Goal: Check status: Check status

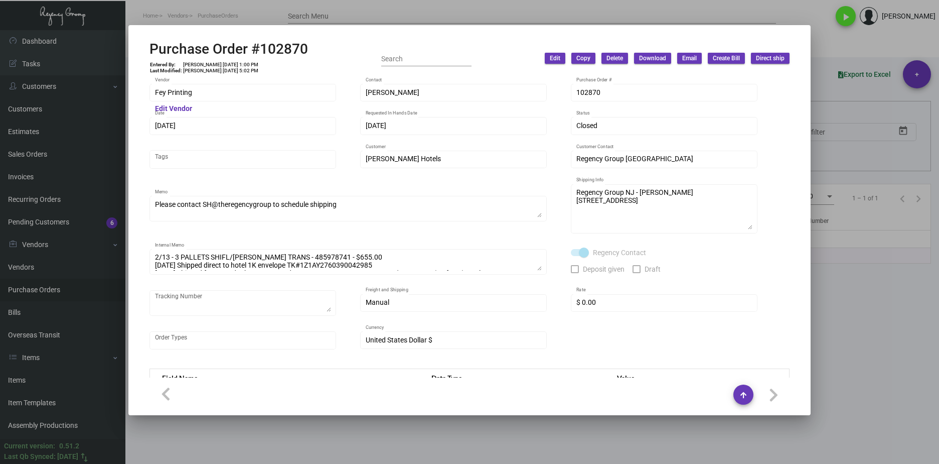
scroll to position [588, 0]
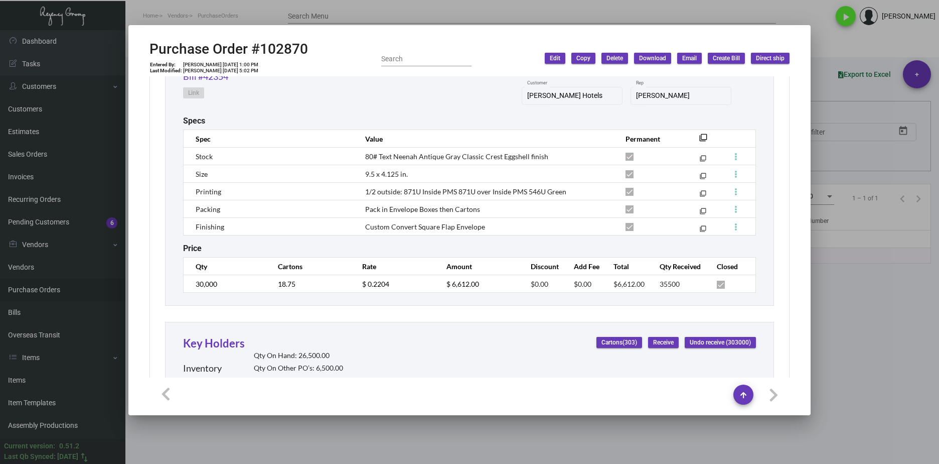
click at [586, 1] on div at bounding box center [469, 232] width 939 height 464
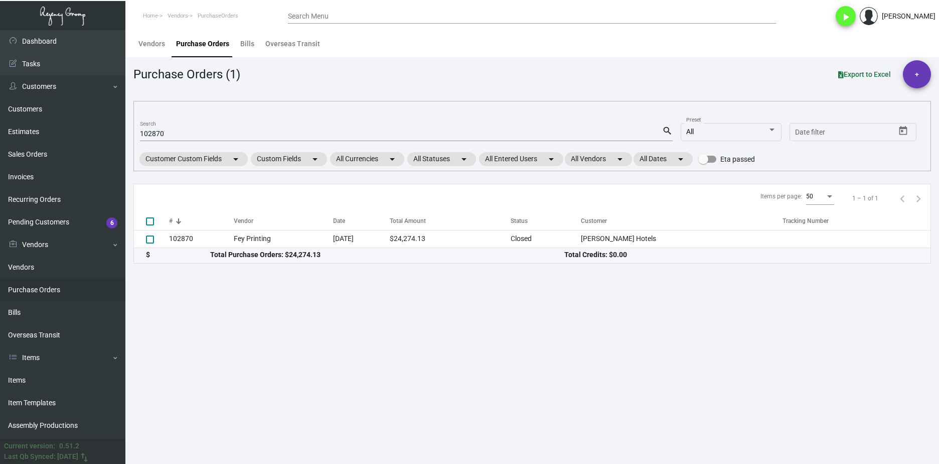
click at [438, 409] on main "Vendors Purchase Orders Bills Overseas Transit Purchase Orders (1) Export to Ex…" at bounding box center [532, 247] width 814 height 434
click at [242, 339] on main "Vendors Purchase Orders Bills Overseas Transit Purchase Orders (1) Export to Ex…" at bounding box center [532, 247] width 814 height 434
click at [166, 132] on input "102870" at bounding box center [401, 134] width 522 height 8
click at [166, 131] on input "102870" at bounding box center [401, 134] width 522 height 8
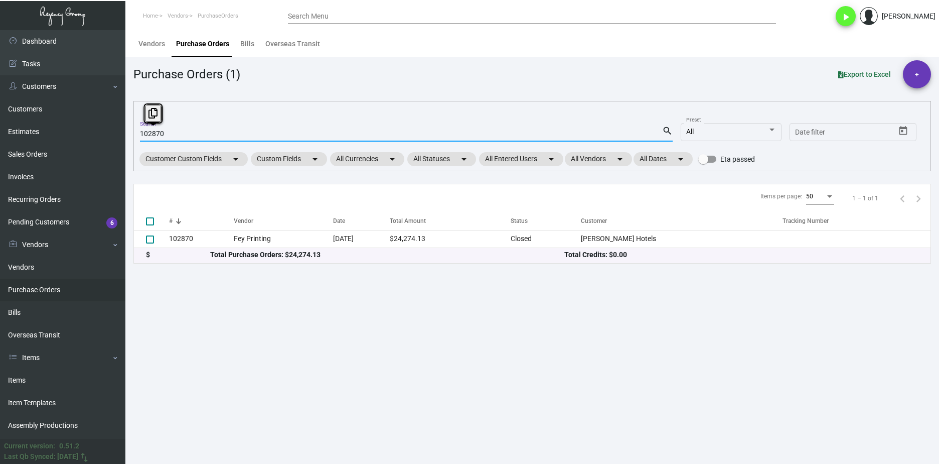
paste input "6330"
type input "106330"
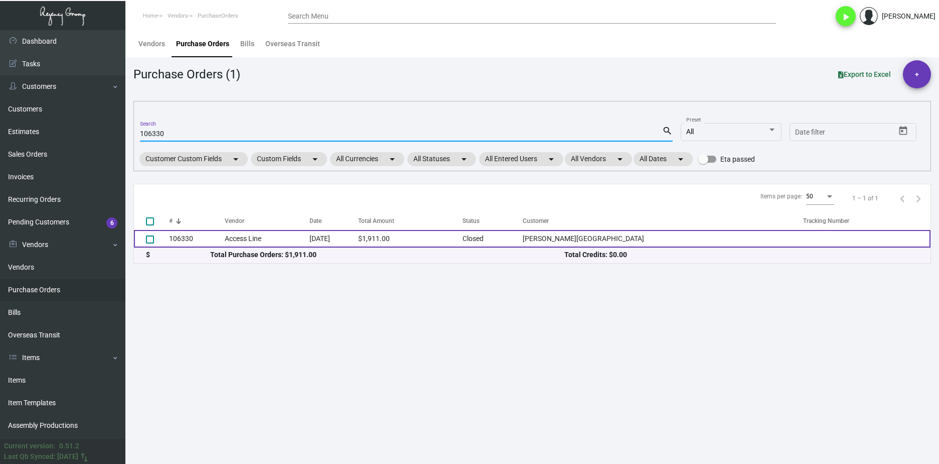
click at [199, 236] on td "106330" at bounding box center [197, 239] width 56 height 18
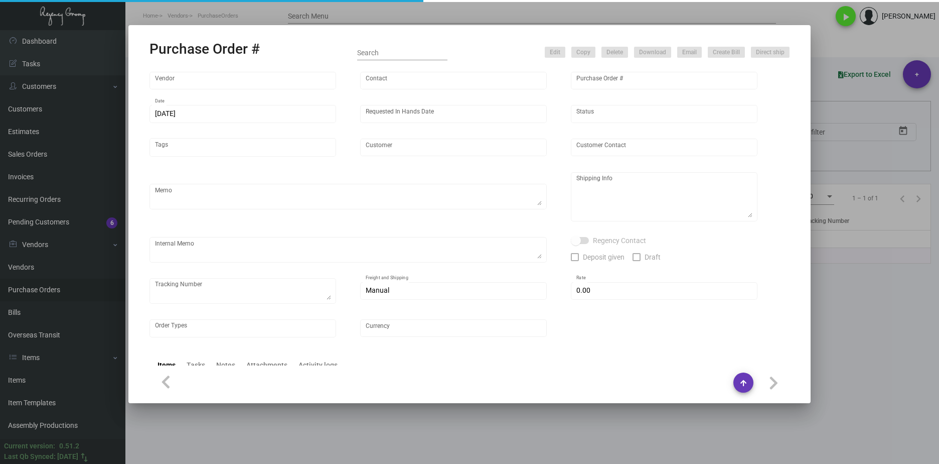
type input "Access Line"
type input "Order Entry"
type input "106330"
type input "7/11/2024"
type input "7/31/2024"
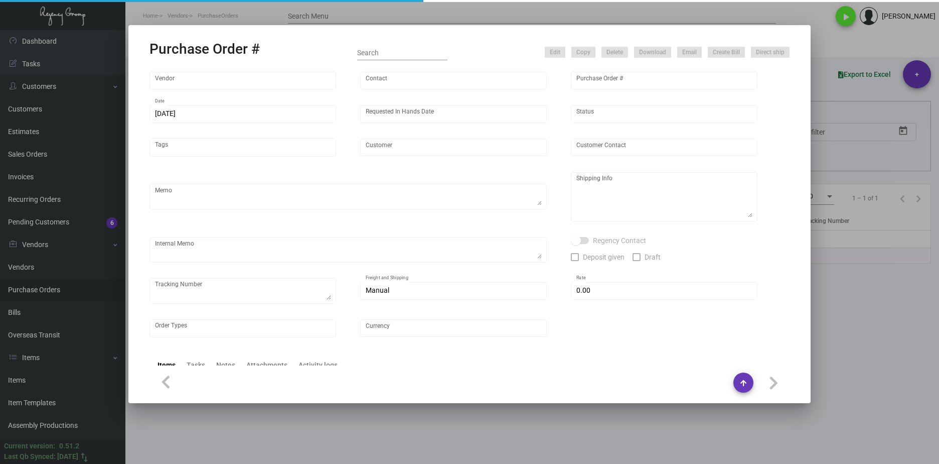
type input "Michelangelo Hotel"
type textarea "BLIND Ship via UPS Ground Acct# 1AY276."
type textarea "Regency Group NJ - Alex Penate 22 Belgrove Dr. Kearny, NJ, 07032 US"
type textarea "TSW CC 7/17/2024 6205 TSW CC 7/19/2024 REISSUED WE NEW CARD 1246"
checkbox input "true"
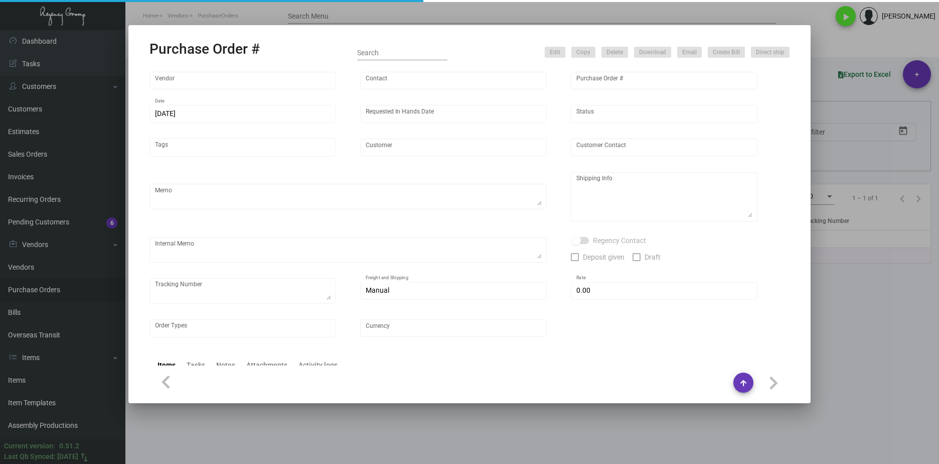
checkbox input "true"
type input "$ 7.00"
type input "United States Dollar $"
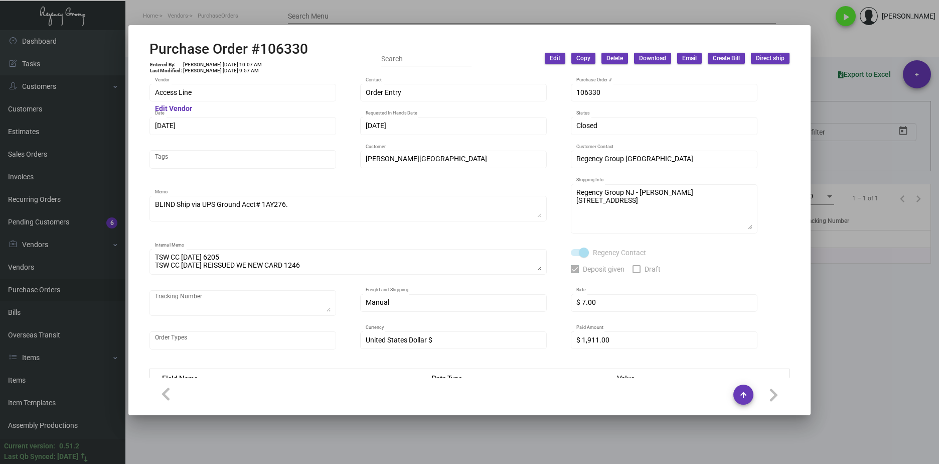
click at [119, 88] on div "Purchase Order #106330 Entered By: Cristal Tineo 7/11/24, 10:07 AM Last Modifie…" at bounding box center [469, 232] width 939 height 464
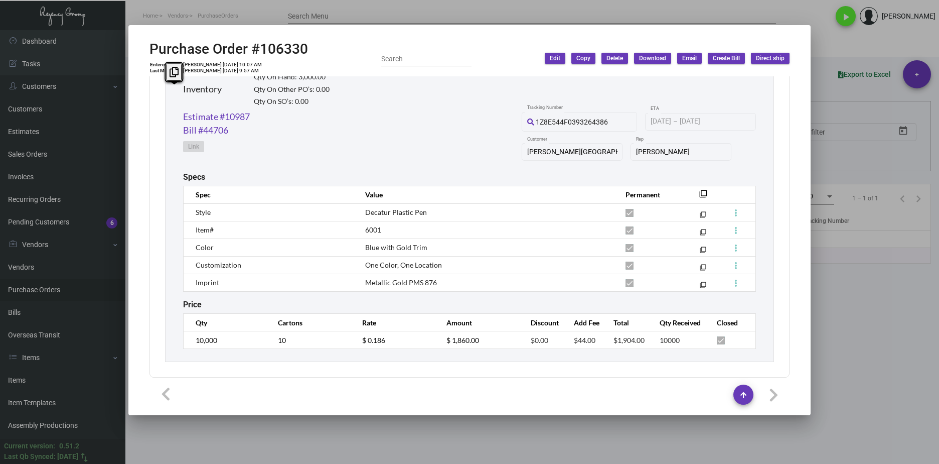
scroll to position [507, 0]
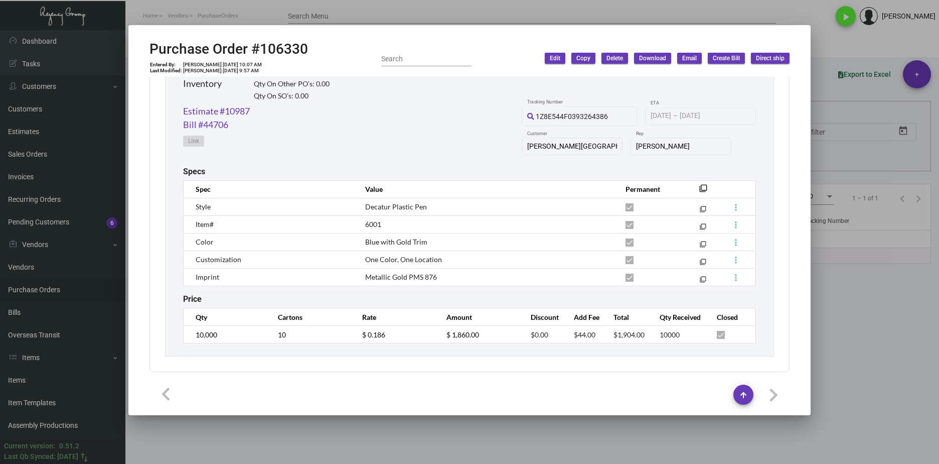
drag, startPoint x: 591, startPoint y: 337, endPoint x: 545, endPoint y: 332, distance: 45.9
click at [545, 332] on tr "10,000 10 $ 0.186 $ 1,860.00 $0.00 $44.00 $1,904.00 10000" at bounding box center [470, 335] width 573 height 18
copy tr "$44.00"
click at [245, 107] on link "Estimate #10987" at bounding box center [216, 111] width 67 height 14
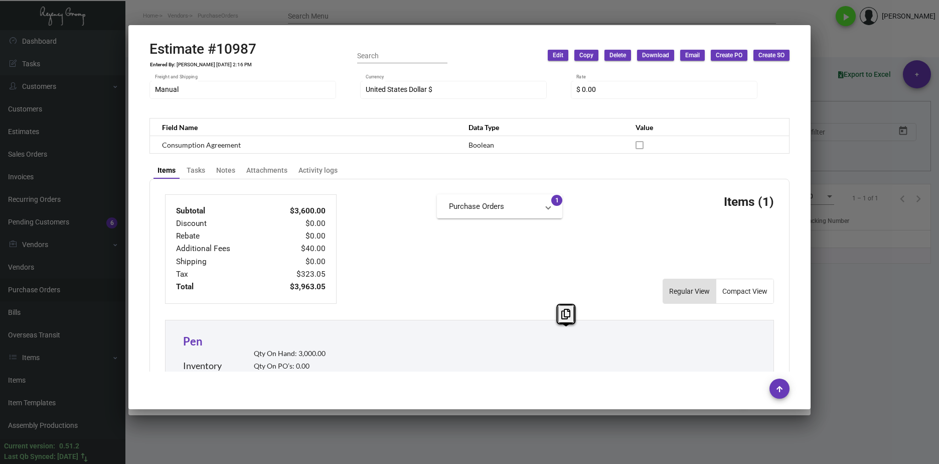
scroll to position [561, 0]
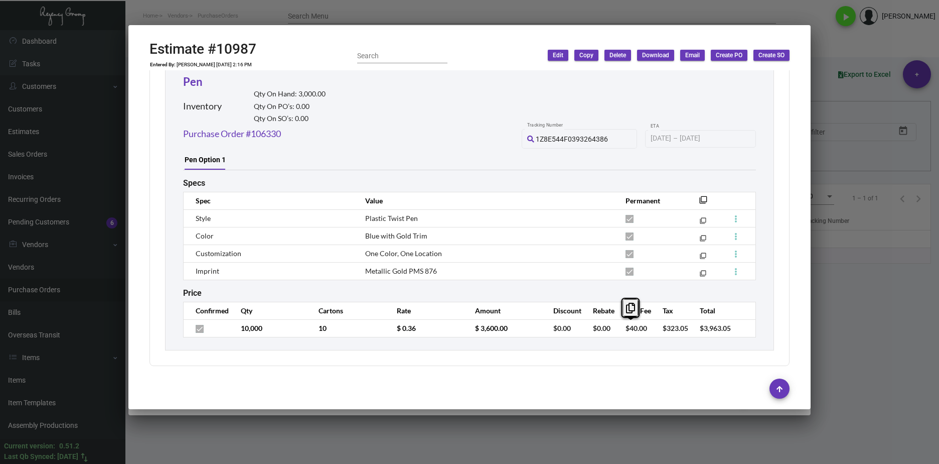
drag, startPoint x: 641, startPoint y: 332, endPoint x: 618, endPoint y: 331, distance: 23.6
click at [618, 331] on td "$40.00" at bounding box center [634, 328] width 37 height 18
copy span "$40.00"
click at [640, 400] on div at bounding box center [470, 388] width 640 height 34
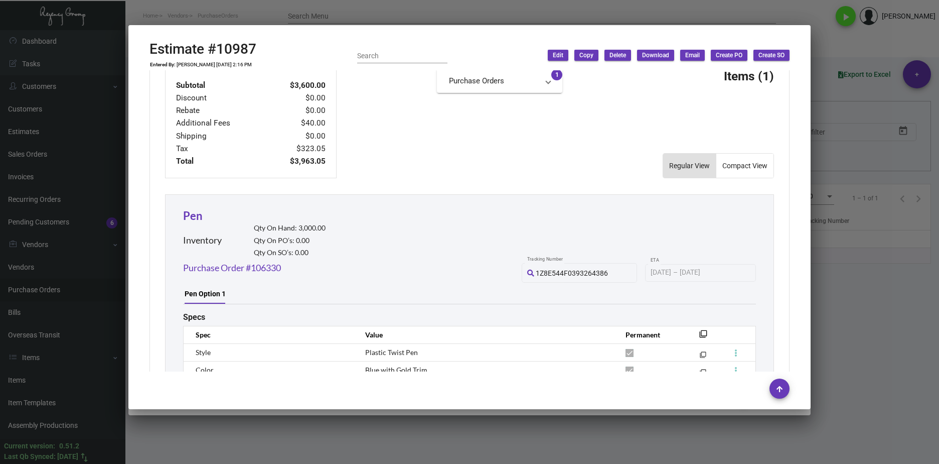
scroll to position [460, 0]
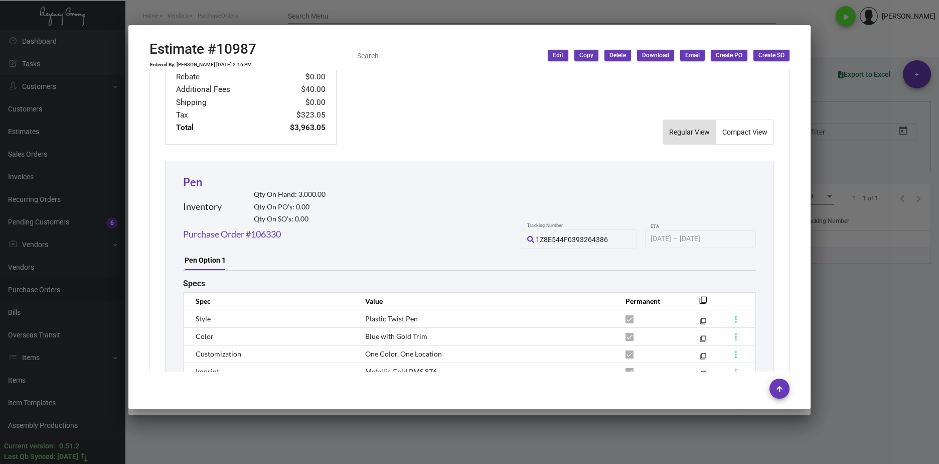
click at [871, 445] on div at bounding box center [469, 232] width 939 height 464
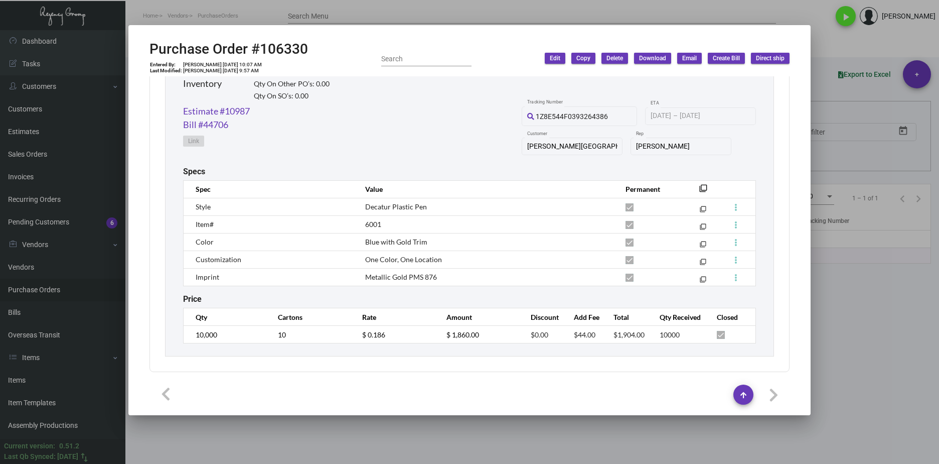
click at [302, 452] on div at bounding box center [469, 232] width 939 height 464
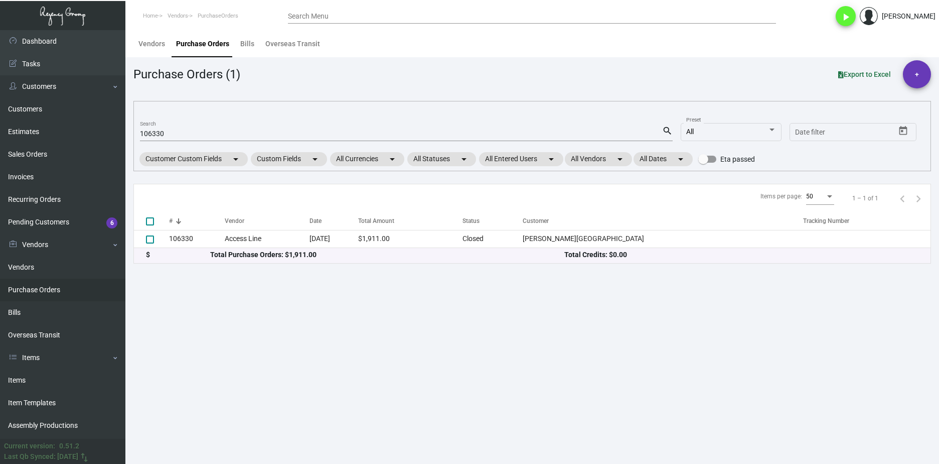
click at [149, 133] on input "106330" at bounding box center [401, 134] width 522 height 8
paste input "8209"
type input "108209"
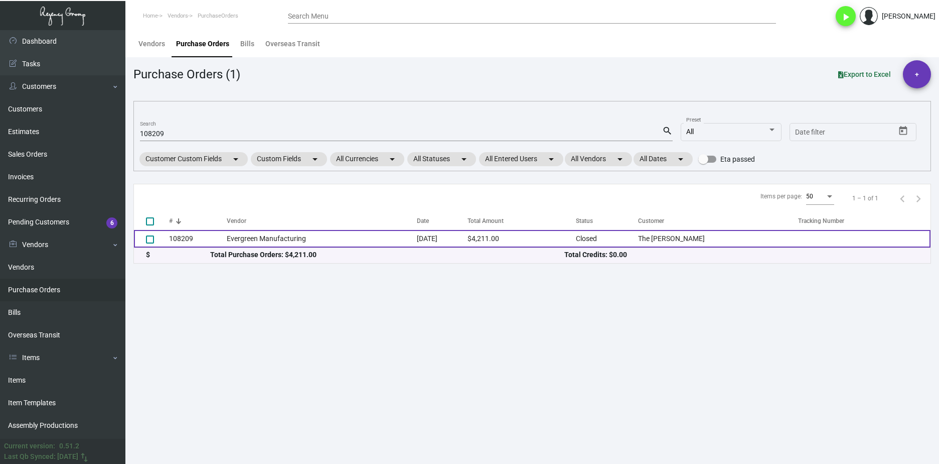
click at [218, 242] on td "108209" at bounding box center [198, 239] width 58 height 18
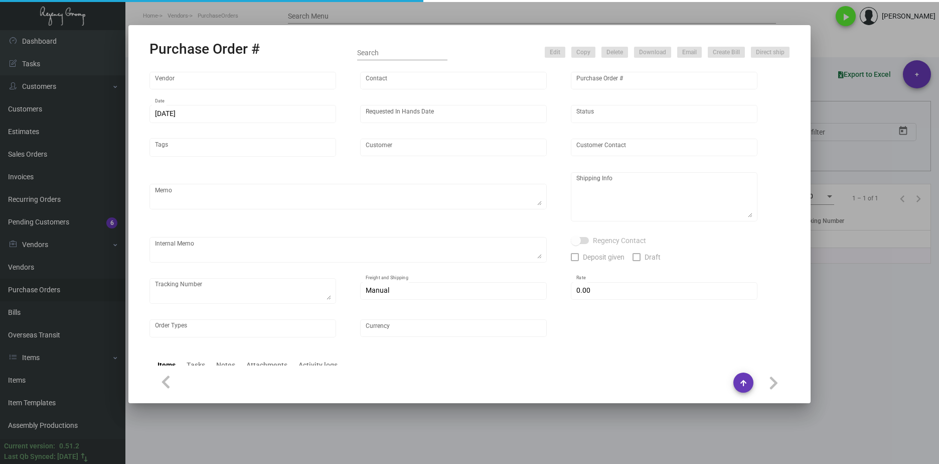
type input "Evergreen Manufacturing"
type input "Tori Loosen"
type input "108209"
type input "11/5/2024"
type input "12/2/2024"
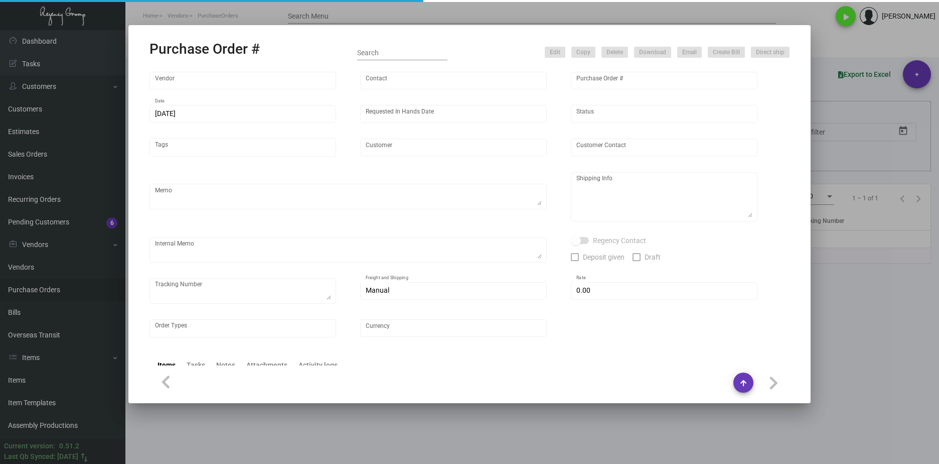
type input "The Wallace"
type input "Justin Cordaro"
type textarea "Reference Quote #1024-055-D. Last PO#102915. Vendor order #33955. Please send p…"
type textarea "The Wallace - Justin Cordaro/ Victor Freeman 242 West 76th Street New York, NY,…"
type textarea "11/7/24 - Estimated finish date 11/27/24. 11/11/24 - Art approved vendors proof…"
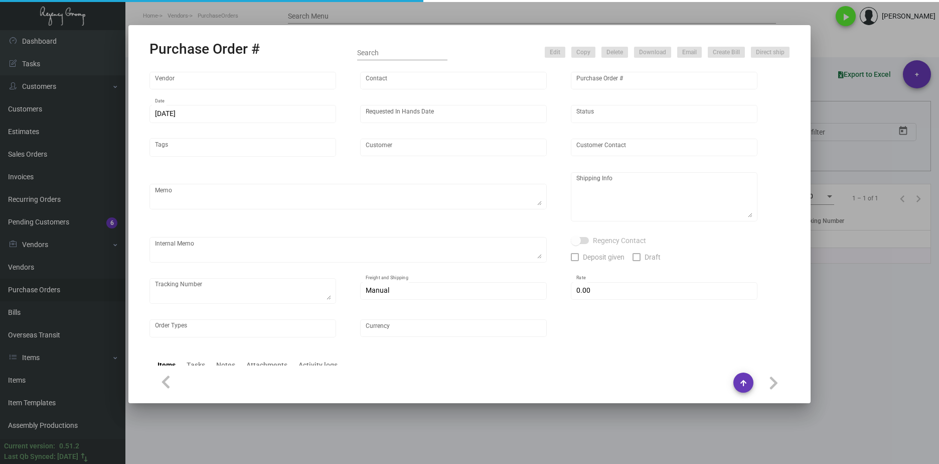
type input "$ 0.00"
type input "United States Dollar $"
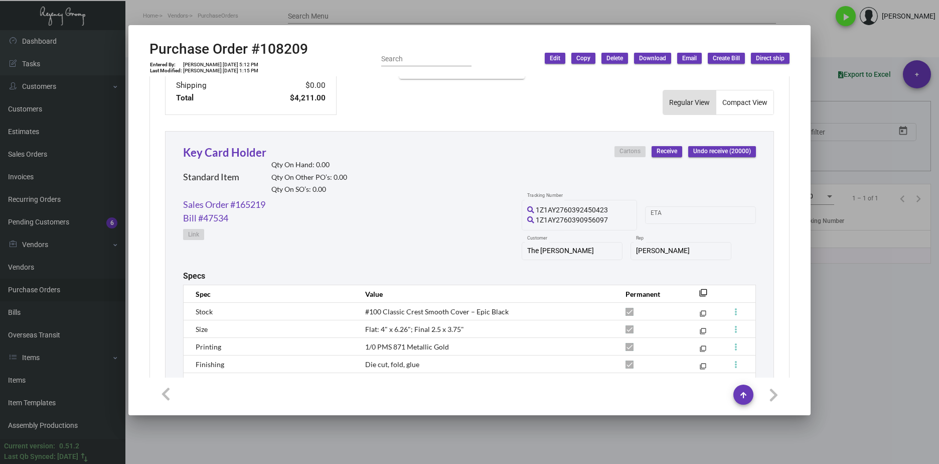
scroll to position [351, 0]
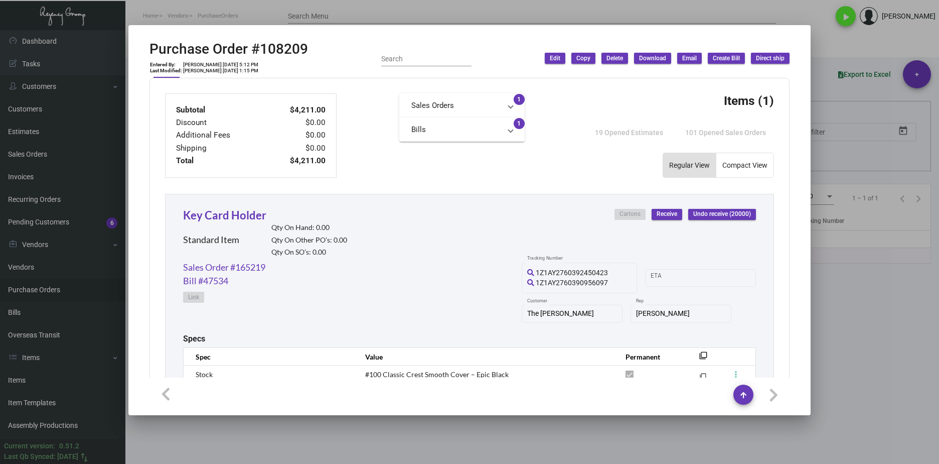
click at [370, 4] on div at bounding box center [469, 232] width 939 height 464
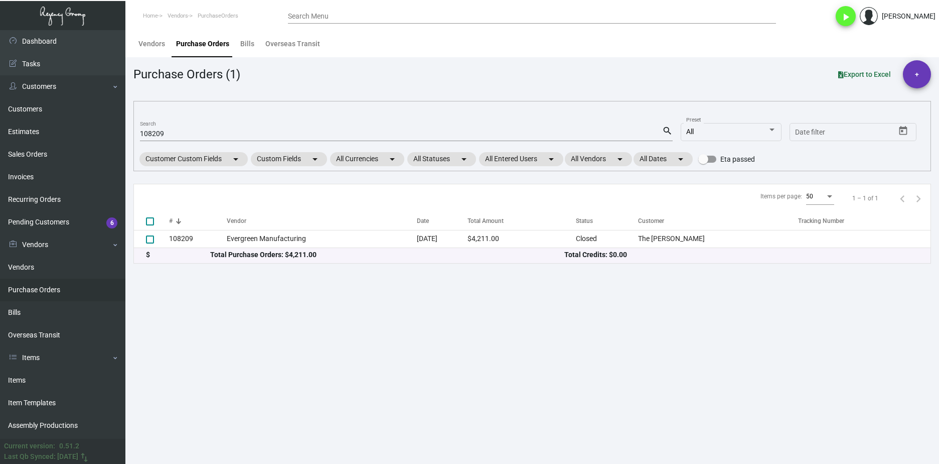
click at [174, 128] on div "108209 Search" at bounding box center [401, 133] width 522 height 16
click at [174, 134] on input "108209" at bounding box center [401, 134] width 522 height 8
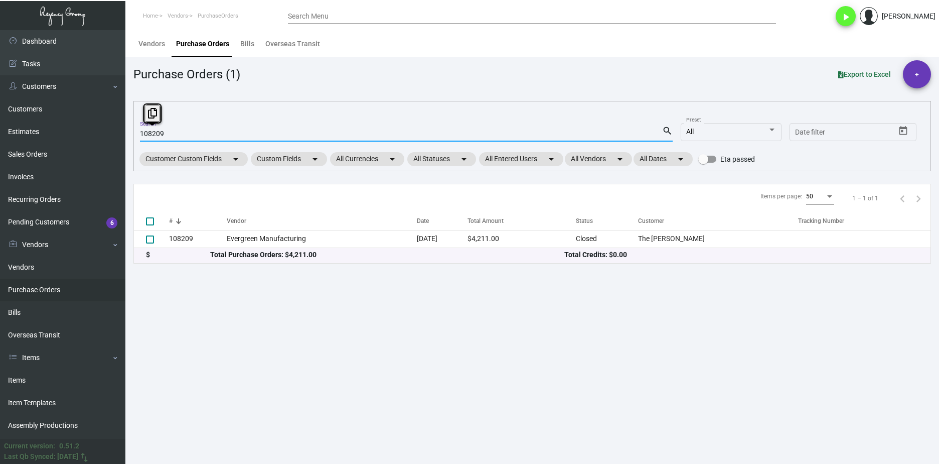
click at [174, 134] on input "108209" at bounding box center [401, 134] width 522 height 8
paste input "6013"
type input "106013"
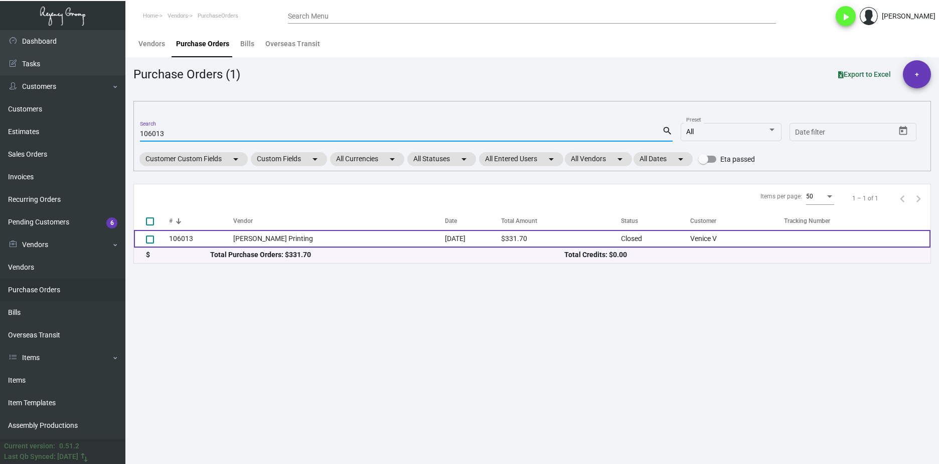
click at [228, 233] on td "106013" at bounding box center [201, 239] width 64 height 18
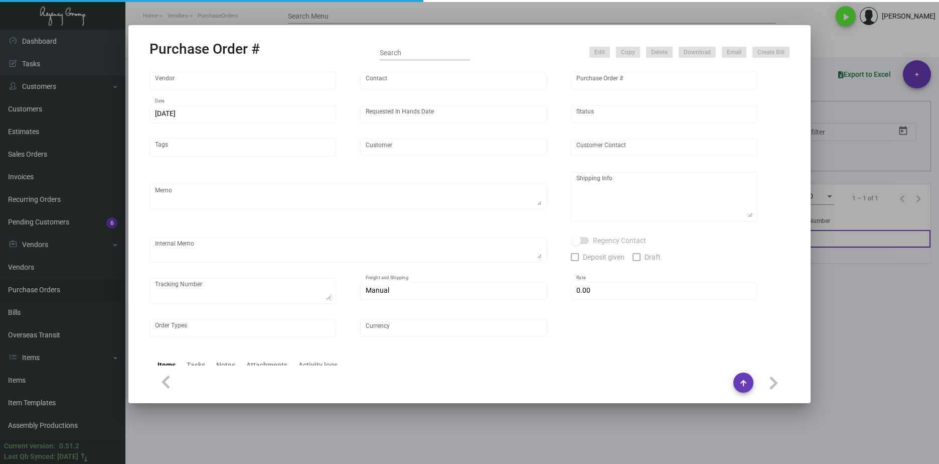
type input "Werner Printing"
type input "Bob Werner"
type input "106013"
type input "6/21/2024"
type input "7/1/2024"
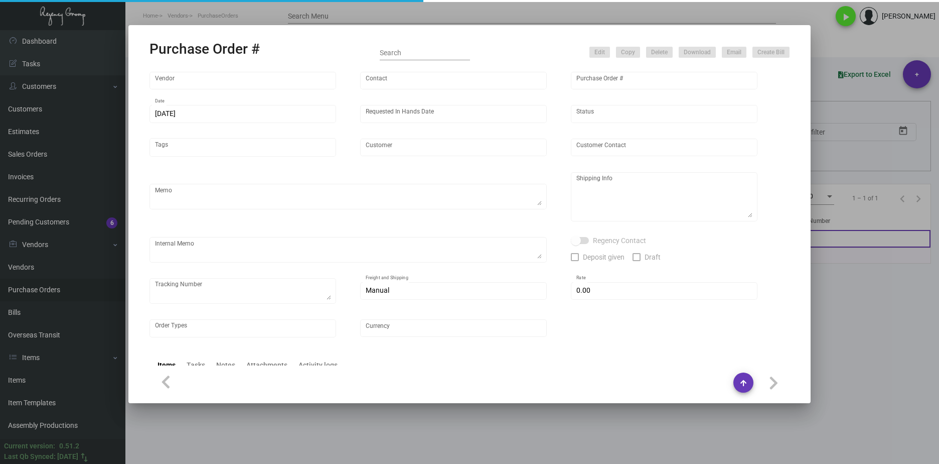
type input "Venice V"
type input "Camila Luna"
type textarea "***ANY PRICE DISCREPANCY MUST BE CALLED OUT PRIOR TO PROCEEDING WITH THIS ORDER…"
type textarea "Venice V - Camila Luna 5 Westminster Avenue Los Angeles, CA, 90291 US"
type input "$ 0.00"
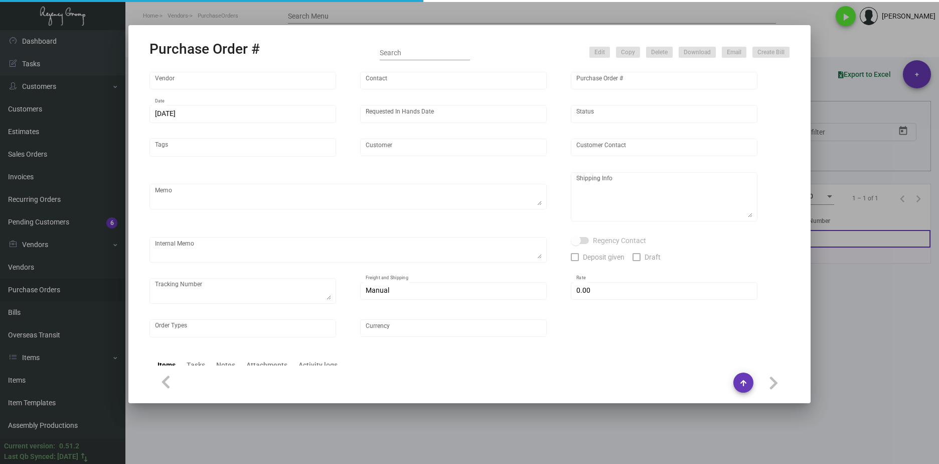
type input "United States Dollar $"
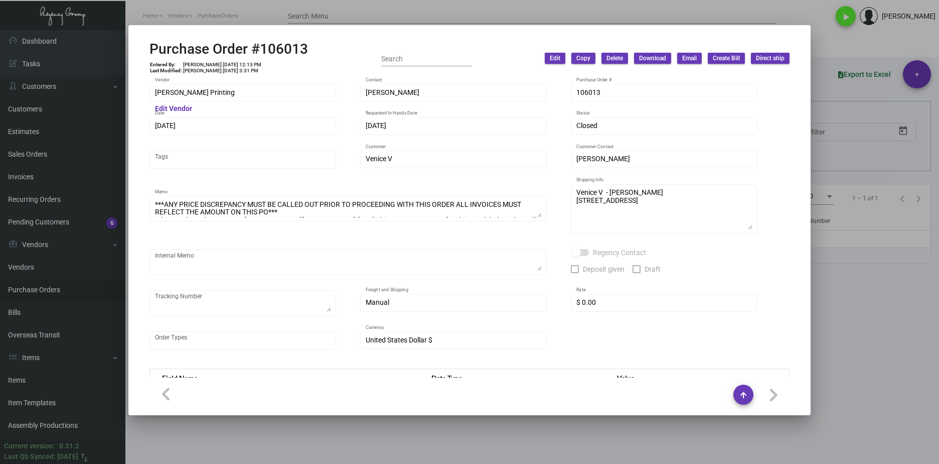
click at [876, 398] on div at bounding box center [469, 232] width 939 height 464
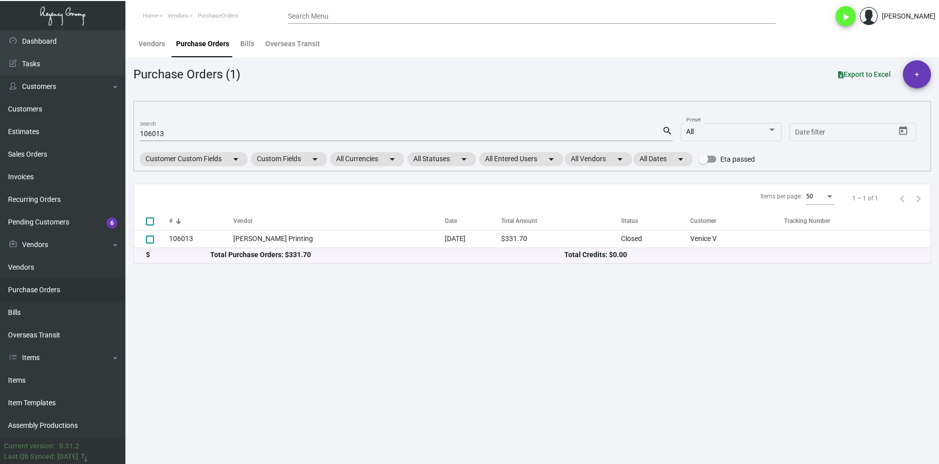
click at [162, 131] on input "106013" at bounding box center [401, 134] width 522 height 8
paste input "758"
type input "106758"
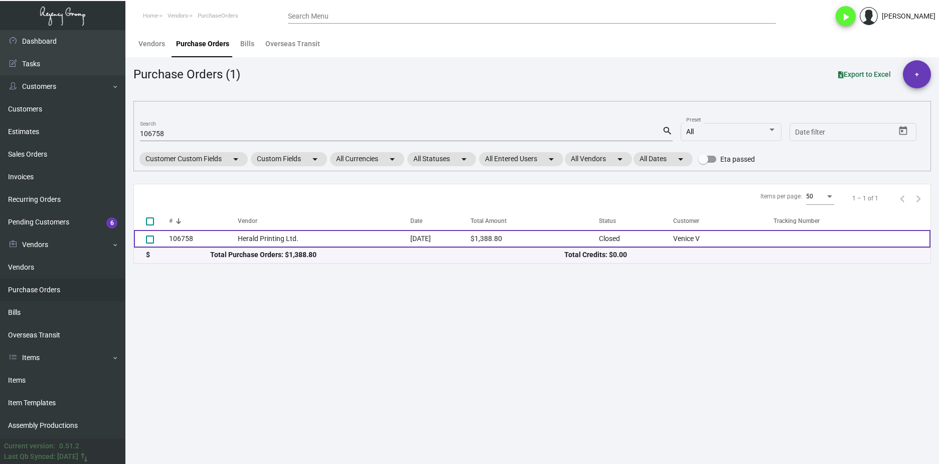
click at [196, 237] on td "106758" at bounding box center [203, 239] width 69 height 18
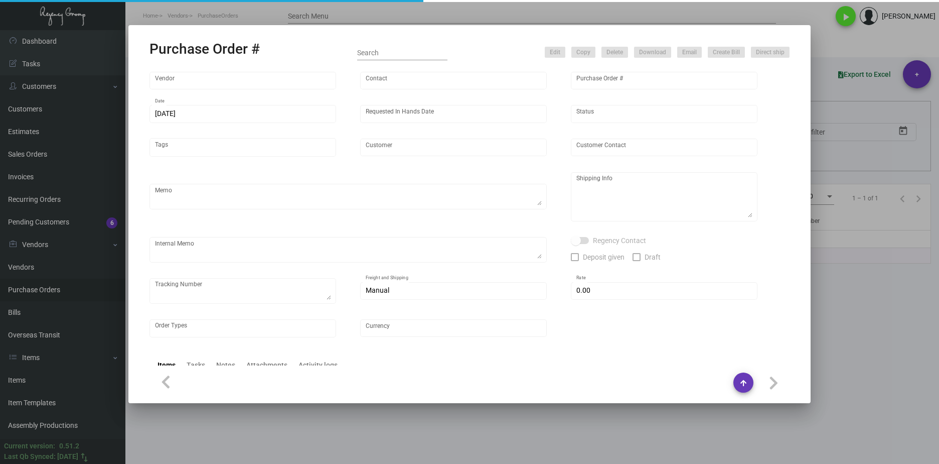
type input "Herald Printing Ltd."
type input "Fred Jannone"
type input "106758"
type input "8/9/2024"
type input "8/20/2024"
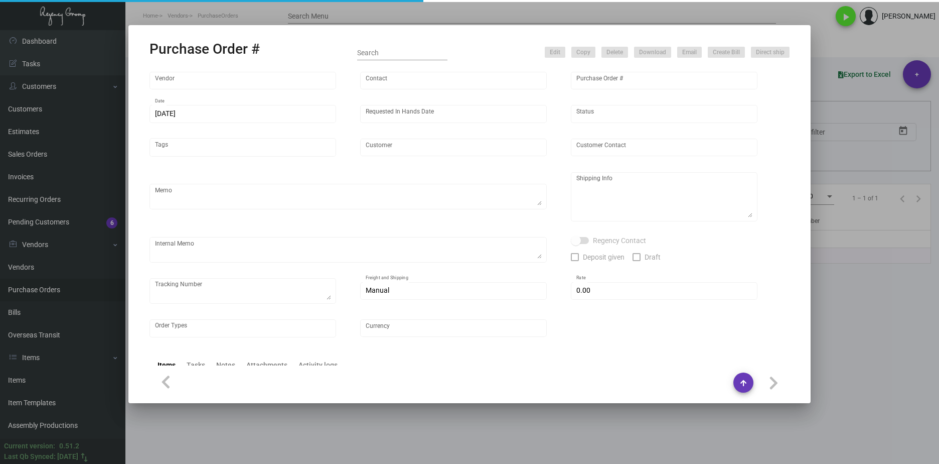
type input "Venice V"
type input "Camila Luna"
type textarea "***ANY PRICE DISCREPANCY MUST BE CALLED OUT PRIOR TO PROCEEDING WITH THIS ORDER…"
type textarea "Venice V - Camila Luna 5 Westminster Avenue Los Angeles, CA, 90291 US"
type textarea "YR ACH 8/16"
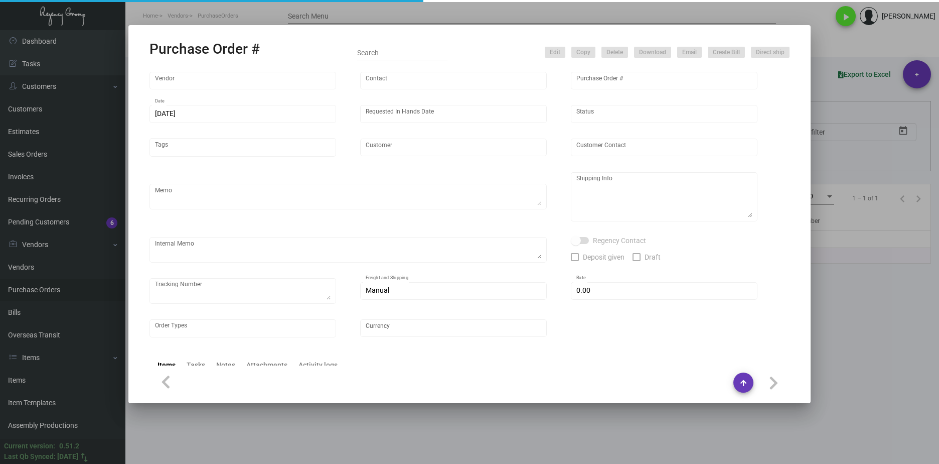
checkbox input "true"
type input "$ 0.00"
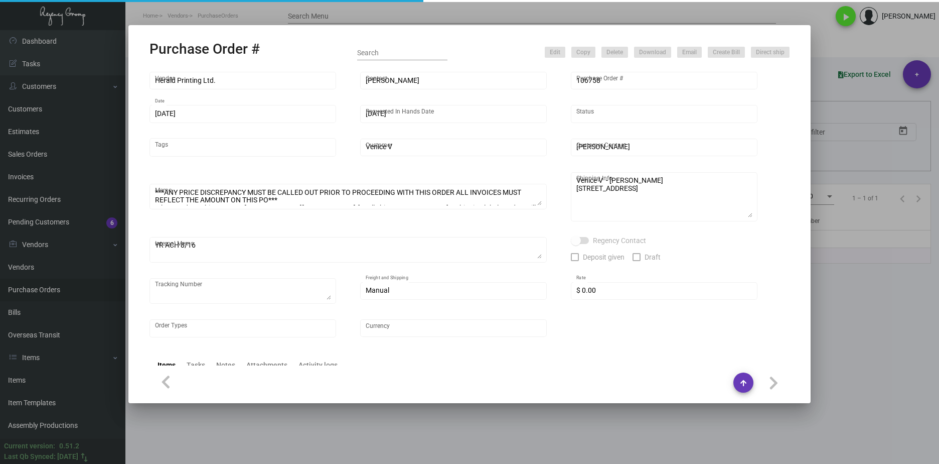
type input "United States Dollar $"
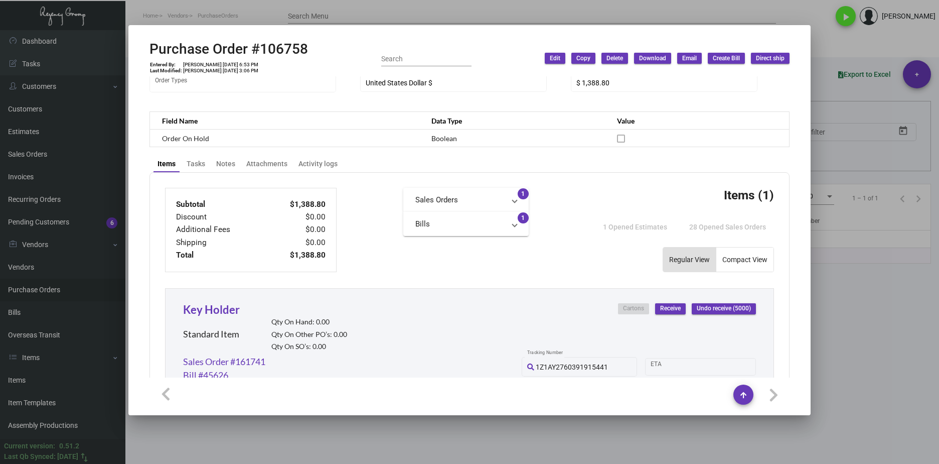
scroll to position [251, 0]
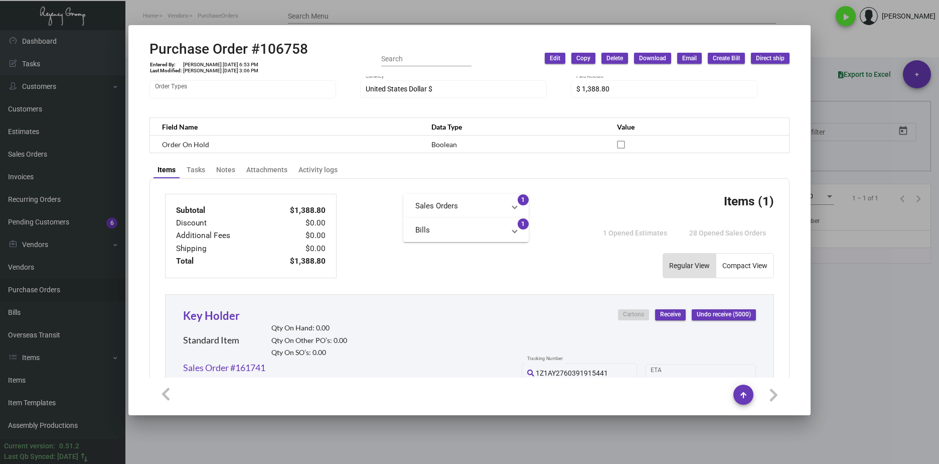
click at [849, 354] on div at bounding box center [469, 232] width 939 height 464
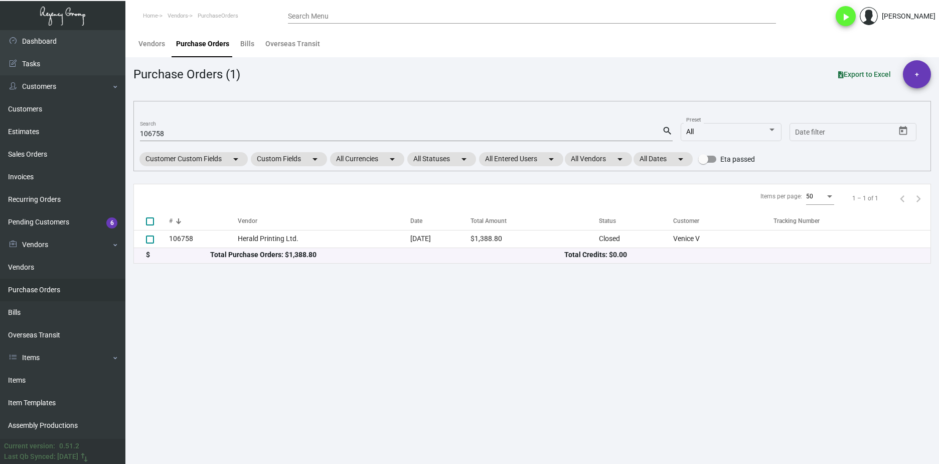
click at [227, 127] on div "106758 Search" at bounding box center [401, 133] width 522 height 16
click at [227, 130] on input "106758" at bounding box center [401, 134] width 522 height 8
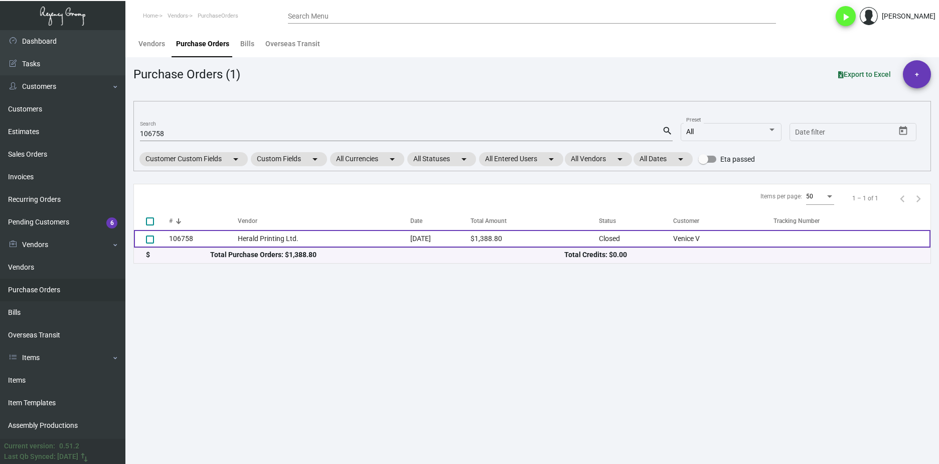
click at [259, 246] on td "Herald Printing Ltd." at bounding box center [324, 239] width 173 height 18
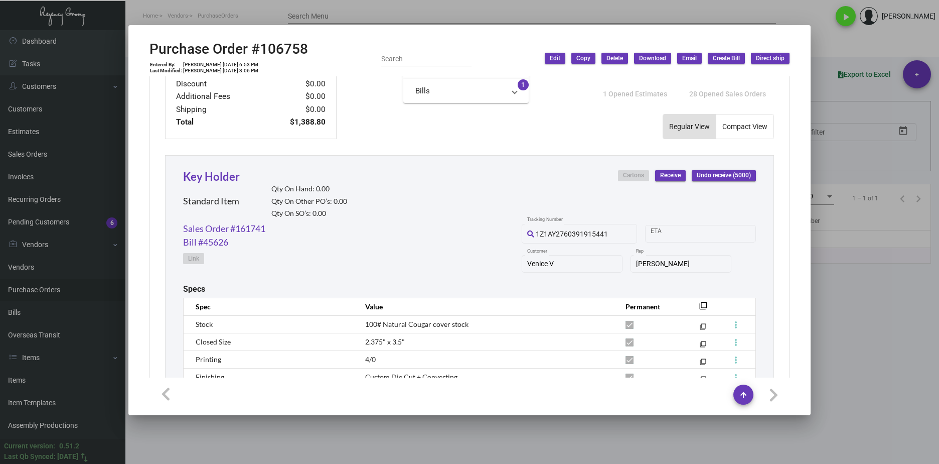
scroll to position [257, 0]
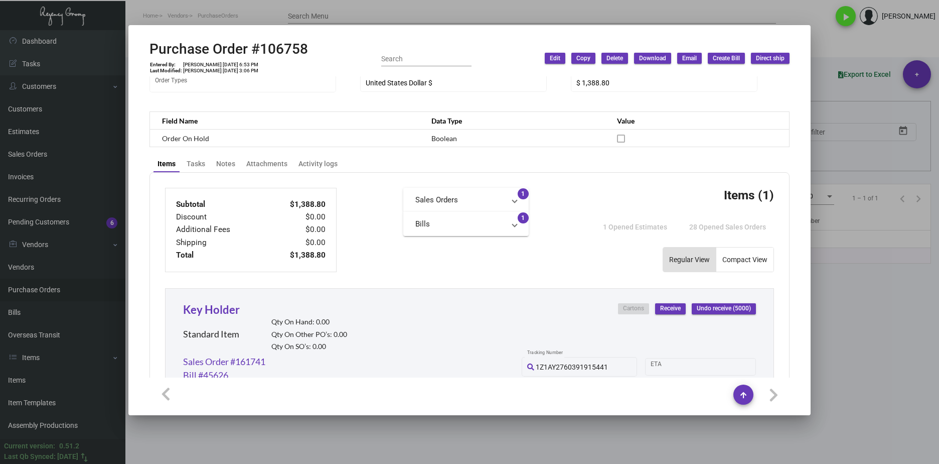
drag, startPoint x: 317, startPoint y: 23, endPoint x: 242, endPoint y: 40, distance: 76.6
click at [317, 23] on div at bounding box center [469, 232] width 939 height 464
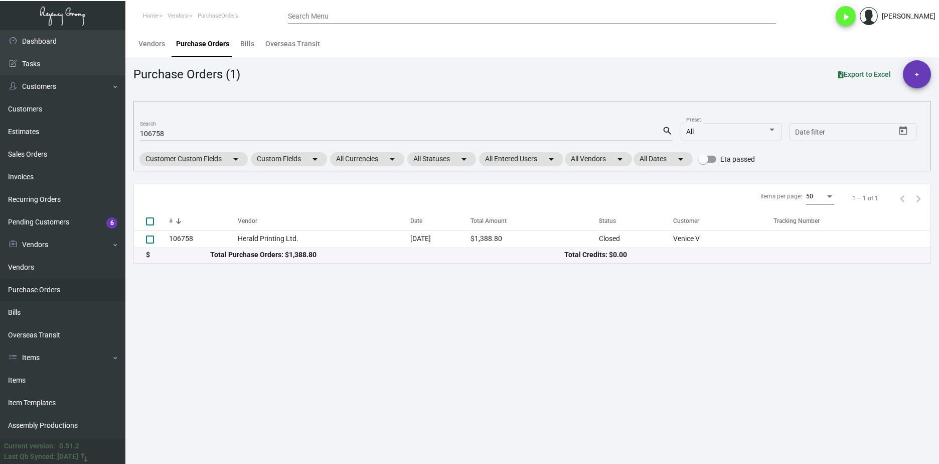
click at [195, 125] on div "106758 Search" at bounding box center [401, 133] width 522 height 16
click at [195, 130] on input "106758" at bounding box center [401, 134] width 522 height 8
click at [194, 130] on input "106758" at bounding box center [401, 134] width 522 height 8
paste input "013"
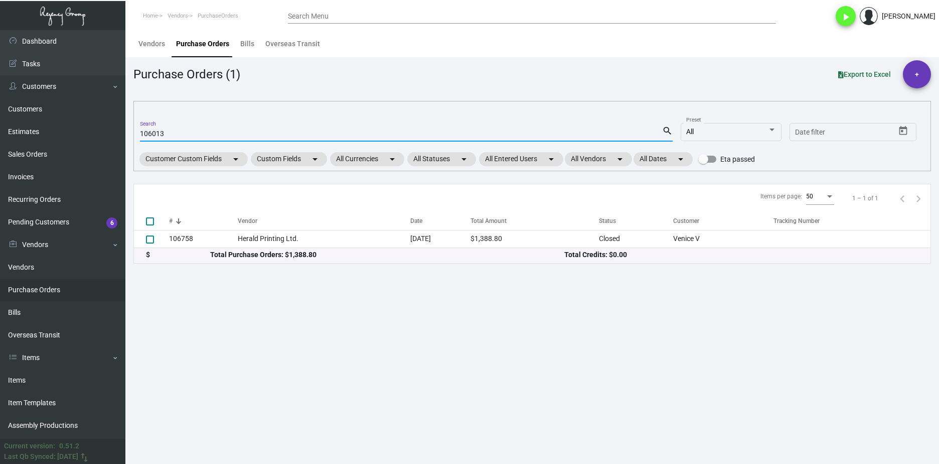
type input "106013"
click at [242, 230] on th "Vendor" at bounding box center [339, 221] width 212 height 18
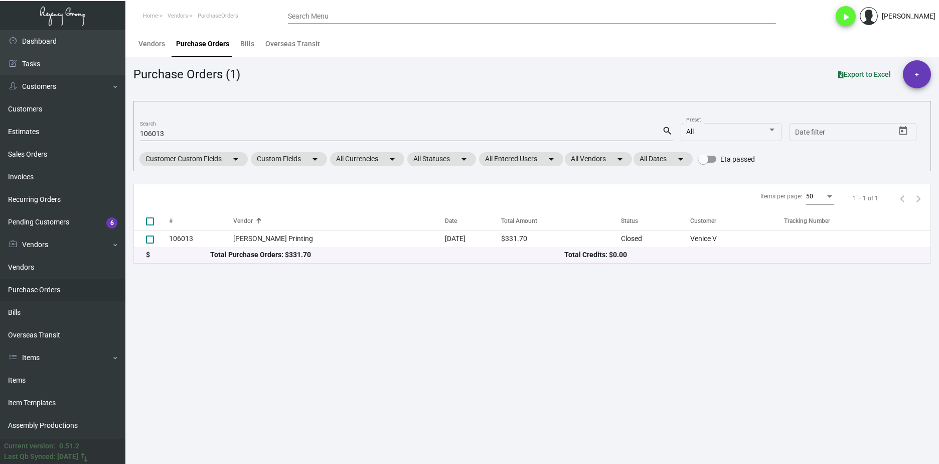
click at [242, 230] on th "Vendor" at bounding box center [339, 221] width 212 height 18
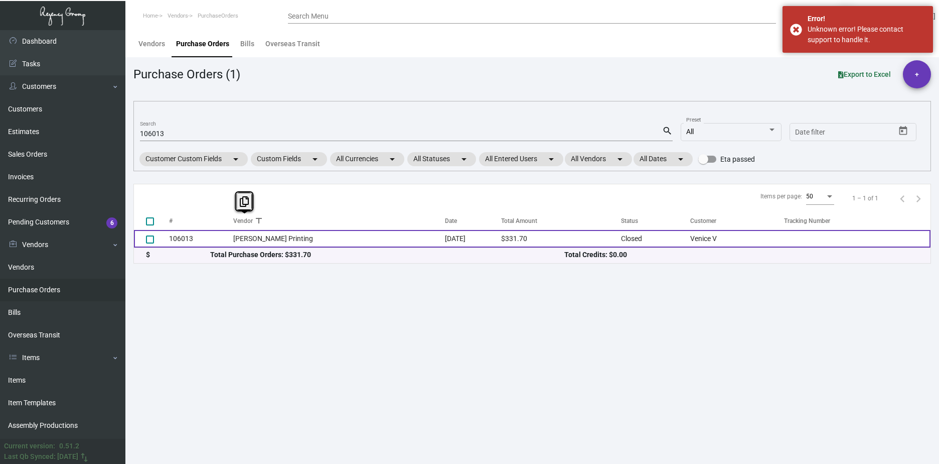
click at [245, 233] on td "Werner Printing" at bounding box center [339, 239] width 212 height 18
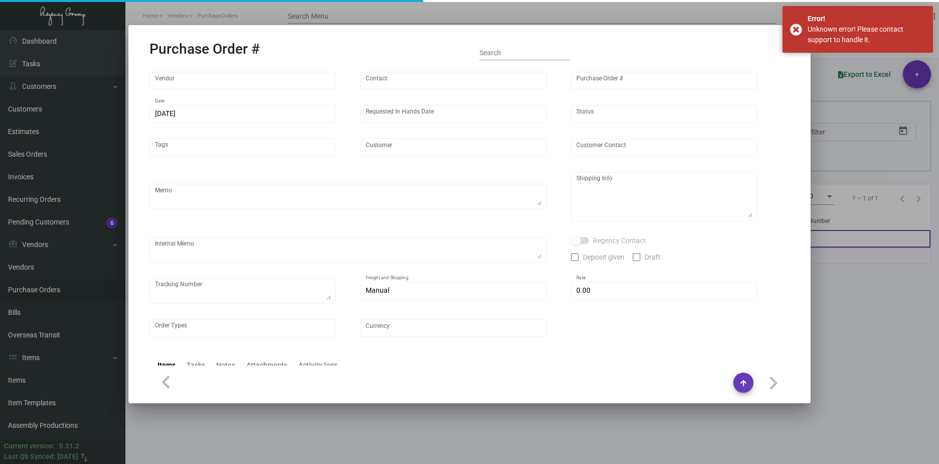
type input "Werner Printing"
type input "Bob Werner"
type input "106013"
type input "6/21/2024"
type input "7/1/2024"
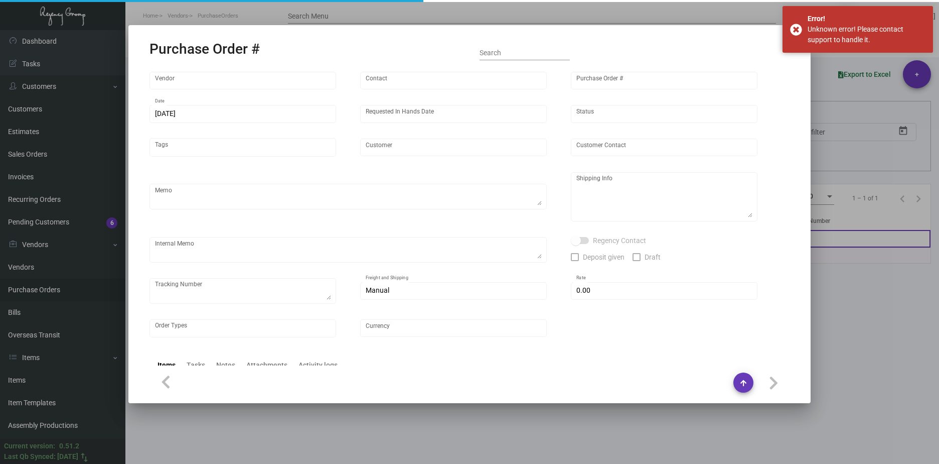
type input "Venice V"
type input "Camila Luna"
type textarea "***ANY PRICE DISCREPANCY MUST BE CALLED OUT PRIOR TO PROCEEDING WITH THIS ORDER…"
type textarea "Venice V - Camila Luna 5 Westminster Avenue Los Angeles, CA, 90291 US"
type input "$ 0.00"
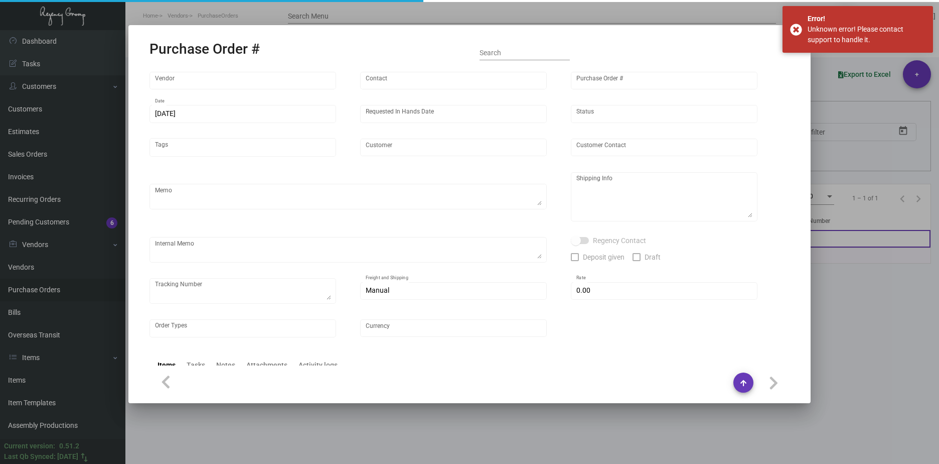
type input "United States Dollar $"
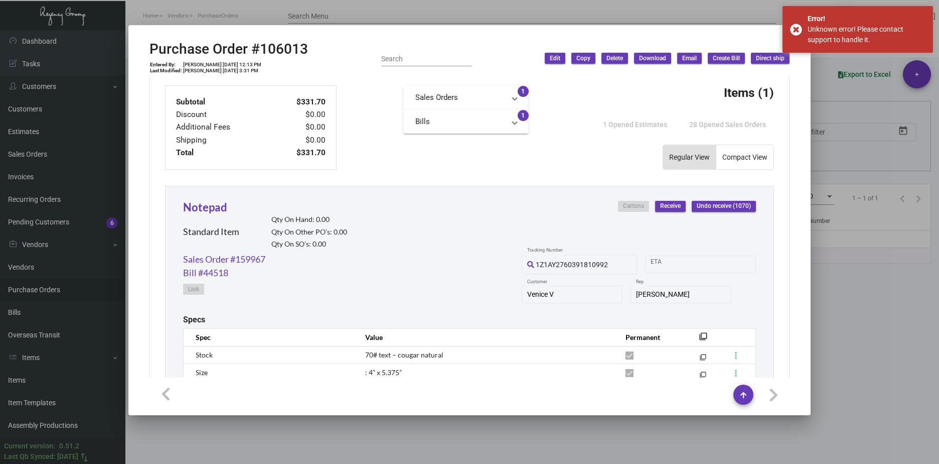
scroll to position [307, 0]
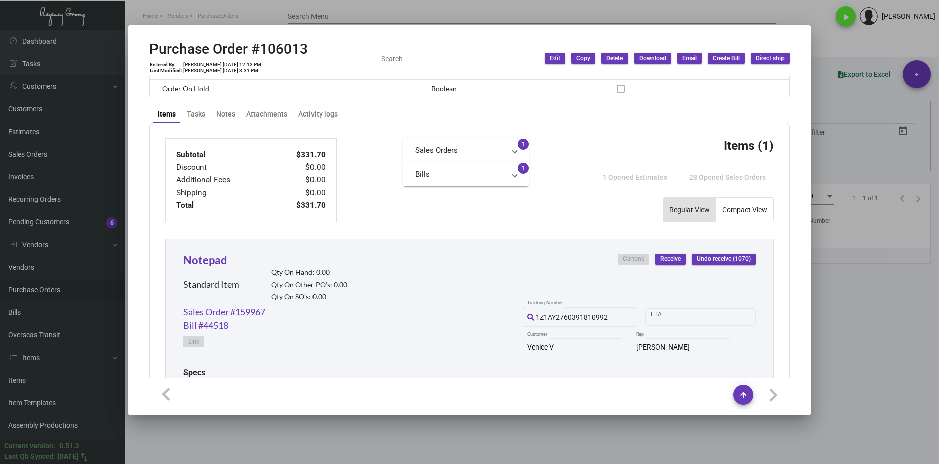
click at [906, 329] on div at bounding box center [469, 232] width 939 height 464
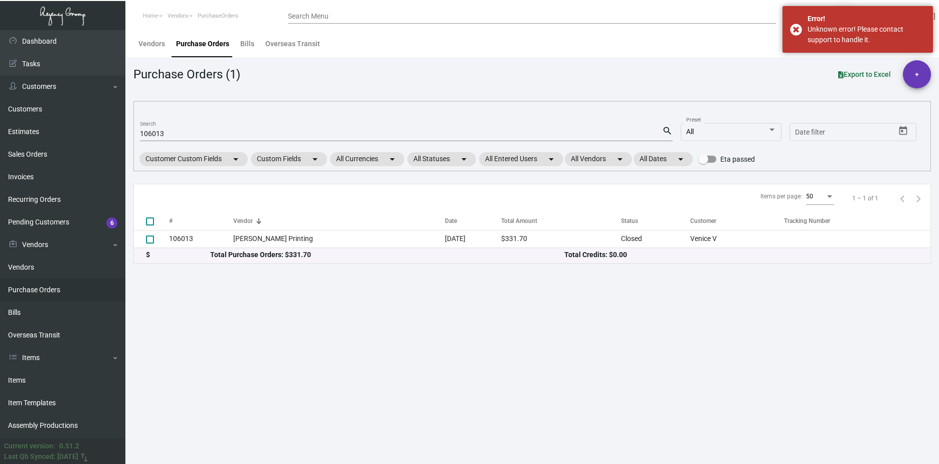
click at [161, 137] on input "106013" at bounding box center [401, 134] width 522 height 8
paste input "3175"
type input "103175"
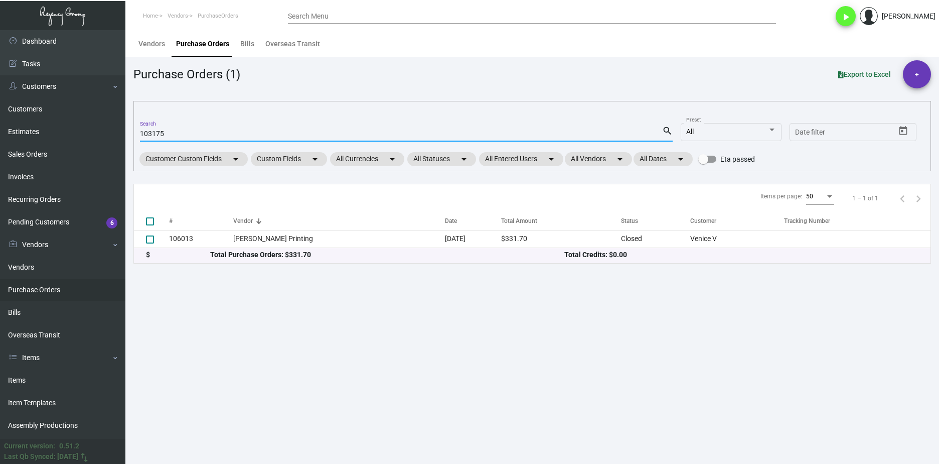
click at [182, 137] on input "103175" at bounding box center [401, 134] width 522 height 8
click at [156, 134] on input "103175" at bounding box center [401, 134] width 522 height 8
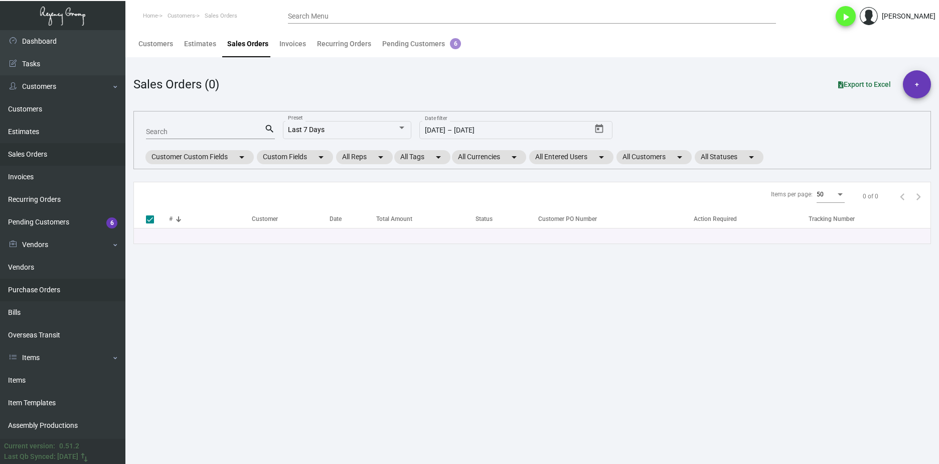
click at [77, 291] on link "Purchase Orders" at bounding box center [62, 290] width 125 height 23
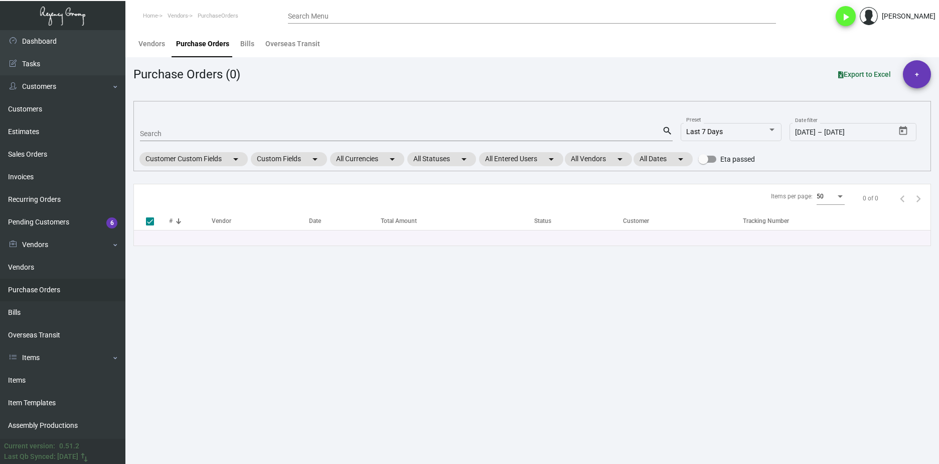
click at [192, 126] on div "Search" at bounding box center [401, 133] width 522 height 16
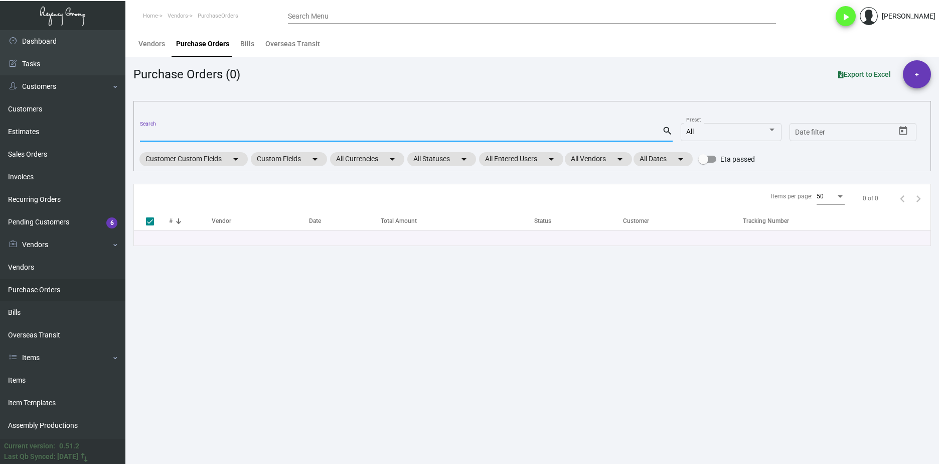
checkbox input "false"
paste input "89081"
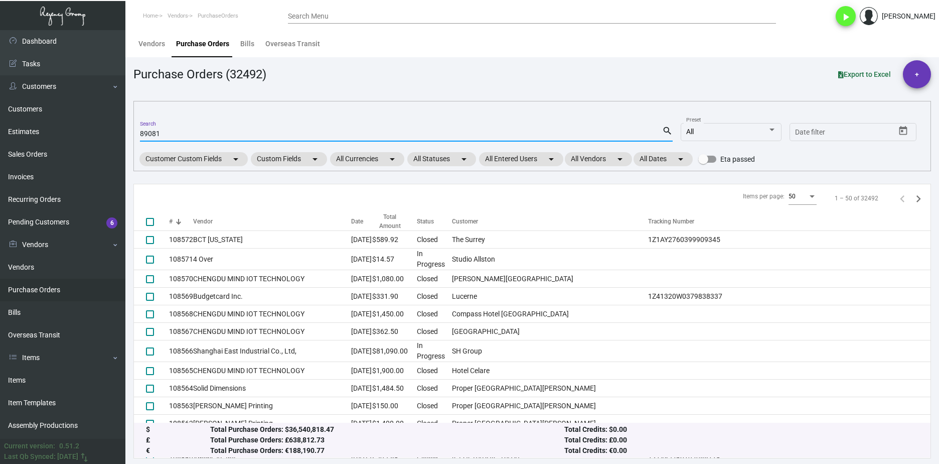
type input "89081"
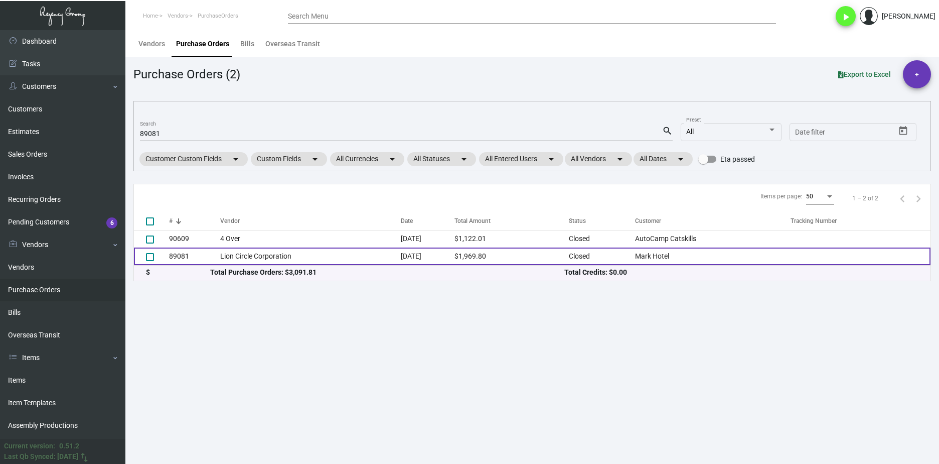
click at [260, 260] on td "Lion Circle Corporation" at bounding box center [310, 256] width 181 height 18
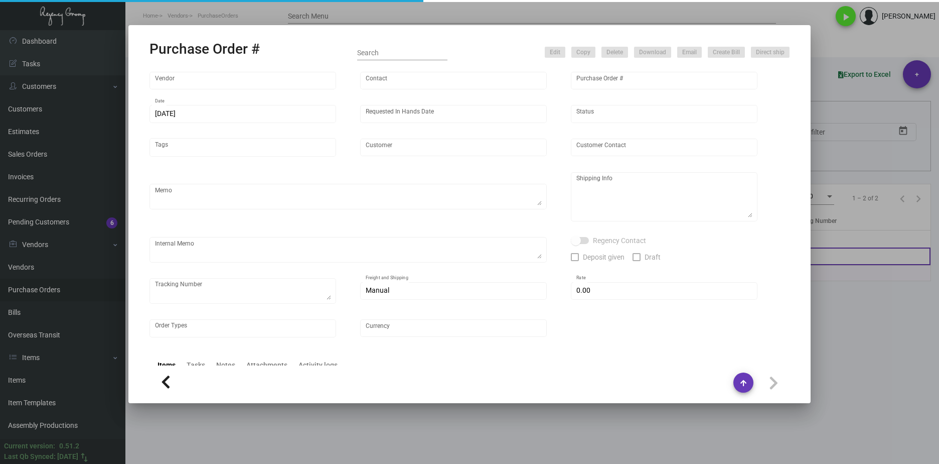
type input "Lion Circle Corporation"
type input "MISSING INFO MISSING INFO"
type input "89081"
type input "[DATE]"
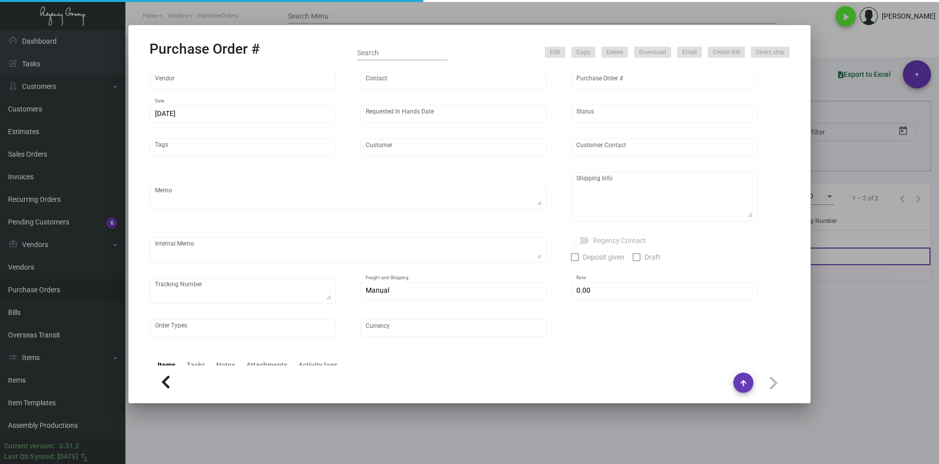
type input "Mark Hotel"
type input "[PERSON_NAME]"
type textarea "BLIND Ship via UPS Ground Acct# 1AY276."
type textarea "Mark Hotel [PERSON_NAME] [STREET_ADDRESS][US_STATE]"
type input "$ 10.00"
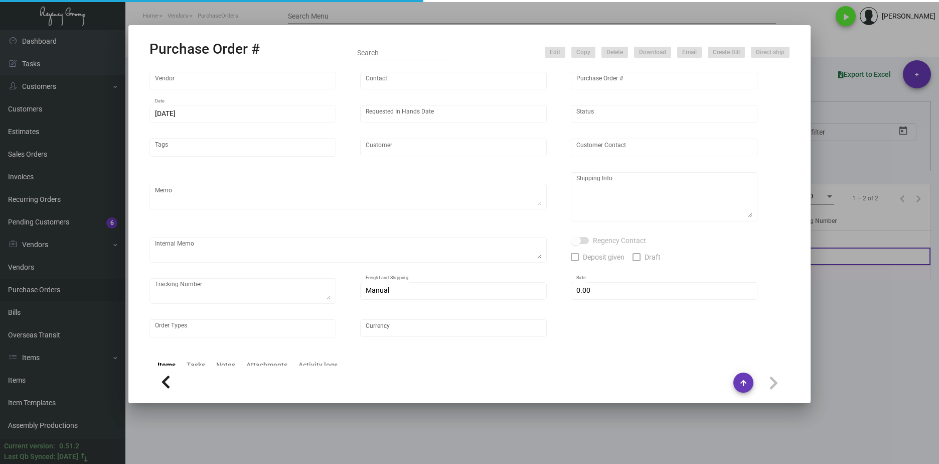
type input "United States Dollar $"
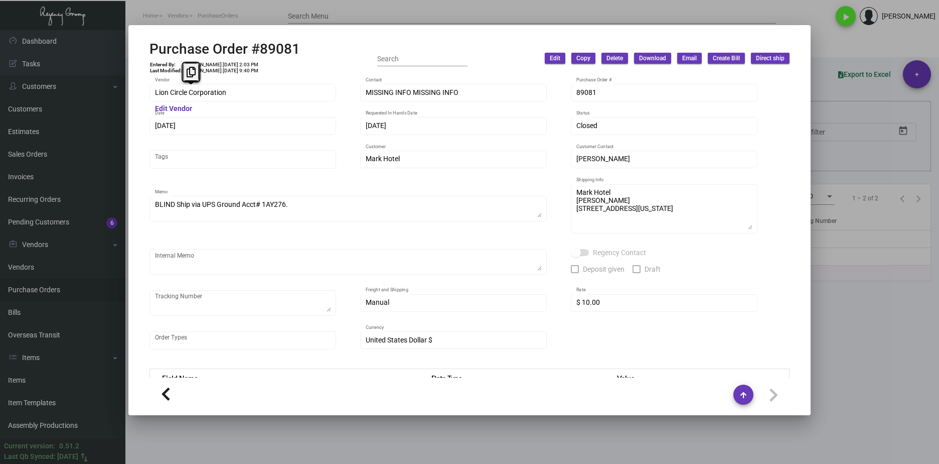
click at [118, 94] on div "Purchase Order #89081 Entered By: [PERSON_NAME] [DATE] 2:03 PM Last Modified: […" at bounding box center [469, 232] width 939 height 464
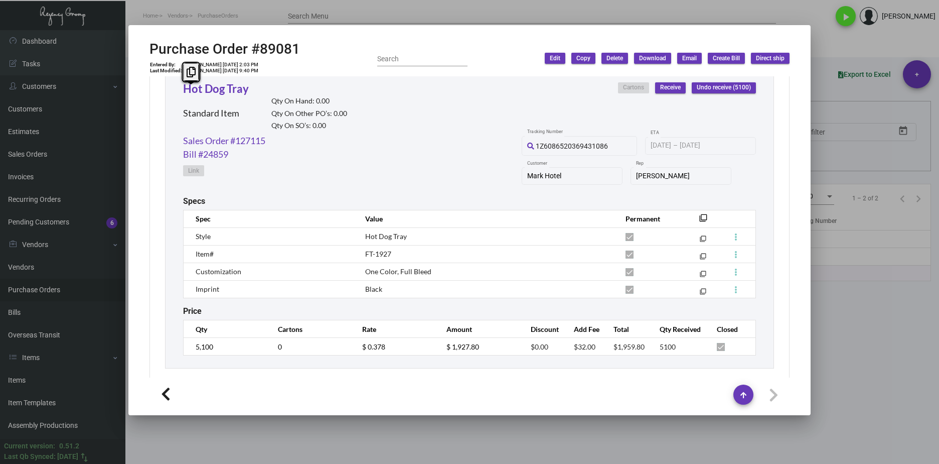
scroll to position [490, 0]
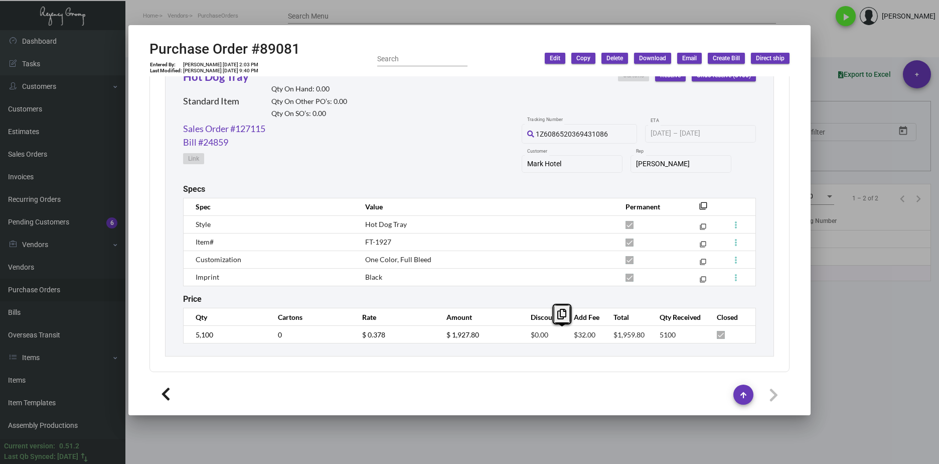
drag, startPoint x: 591, startPoint y: 338, endPoint x: 535, endPoint y: 328, distance: 56.2
click at [535, 328] on tr "5,100 0 $ 0.378 $ 1,927.80 $0.00 $32.00 $1,959.80 5100" at bounding box center [470, 335] width 573 height 18
click at [577, 319] on th "Add Fee" at bounding box center [584, 317] width 40 height 18
drag, startPoint x: 595, startPoint y: 335, endPoint x: 566, endPoint y: 337, distance: 28.6
click at [566, 337] on td "$32.00" at bounding box center [584, 335] width 40 height 18
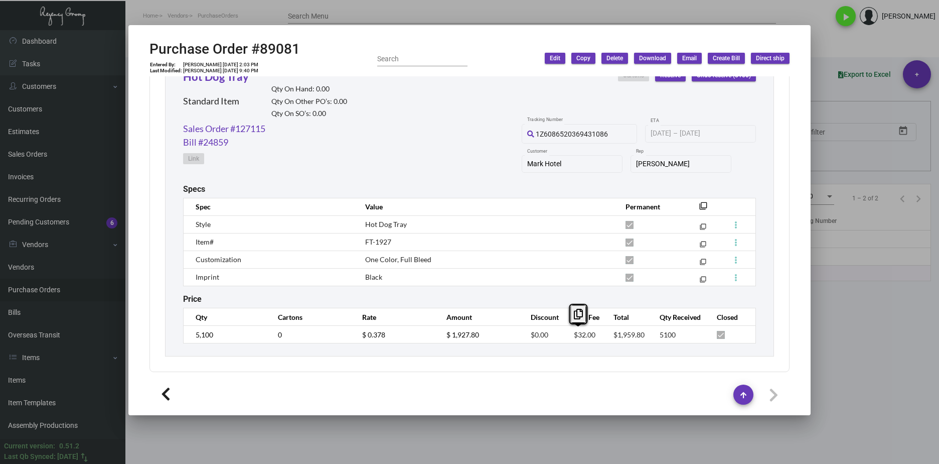
copy span "$32.00"
click at [238, 128] on link "Sales Order #127115" at bounding box center [224, 129] width 82 height 14
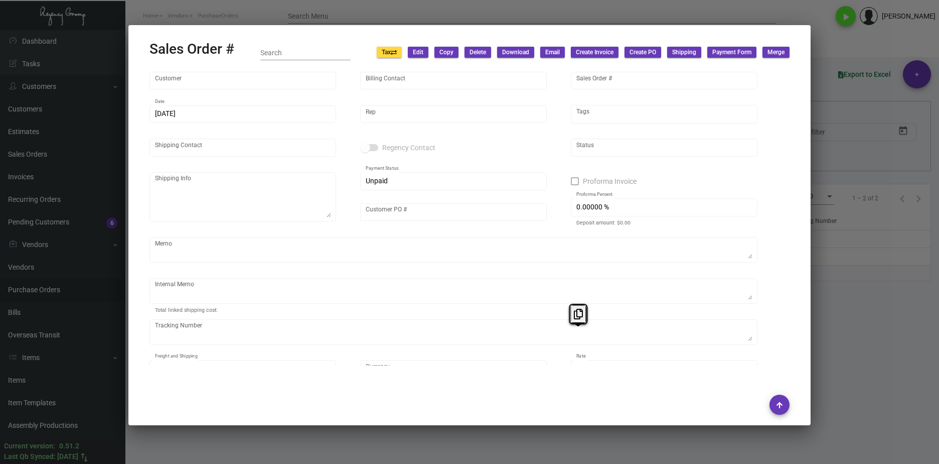
type input "Mark Hotel"
type input "Aldrey Abcede"
type input "127115"
type input "4/1/2022"
type input "Yossi Loeb"
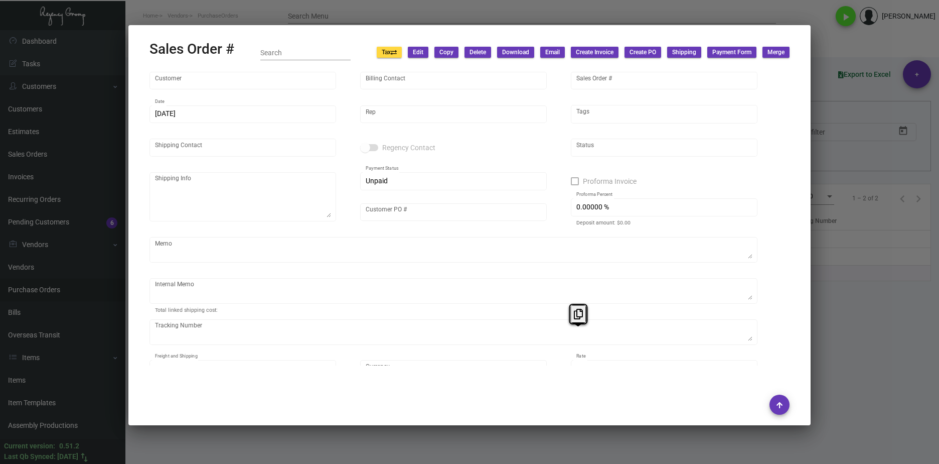
type input "Thomas Nocella"
type textarea "Mark Hotel Thomas Nocella 25 East 77th Street New York, NY 10075"
type input "HOTDOG2022TN"
type input "United States Dollar $"
type input "$ 109.80"
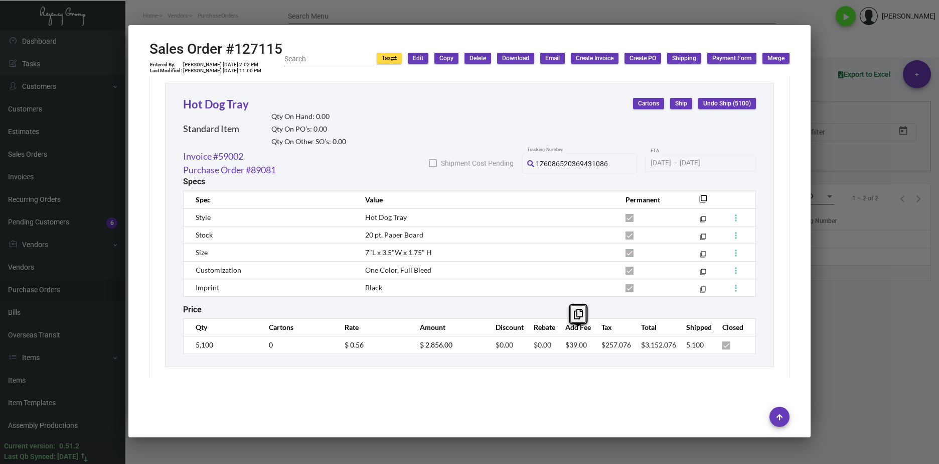
scroll to position [555, 0]
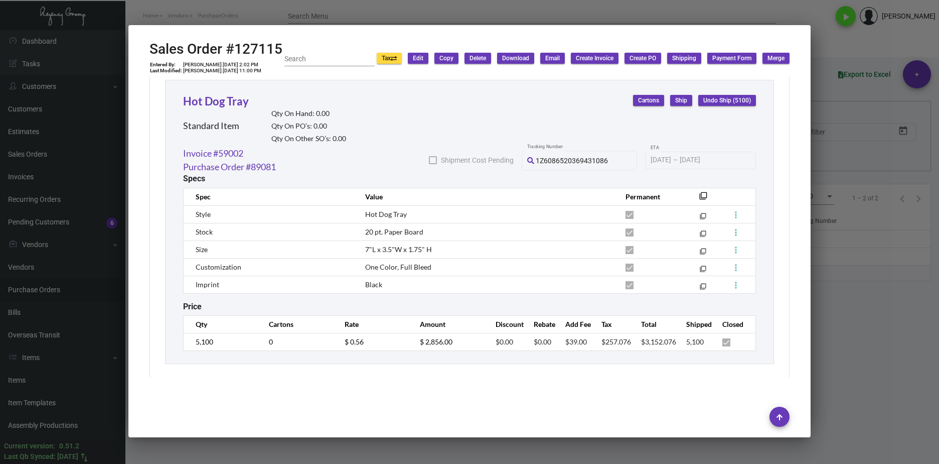
click at [582, 338] on td "$39.00" at bounding box center [574, 342] width 36 height 18
drag, startPoint x: 582, startPoint y: 338, endPoint x: 553, endPoint y: 337, distance: 29.6
click at [556, 337] on td "$39.00" at bounding box center [574, 342] width 36 height 18
copy span "$39.00"
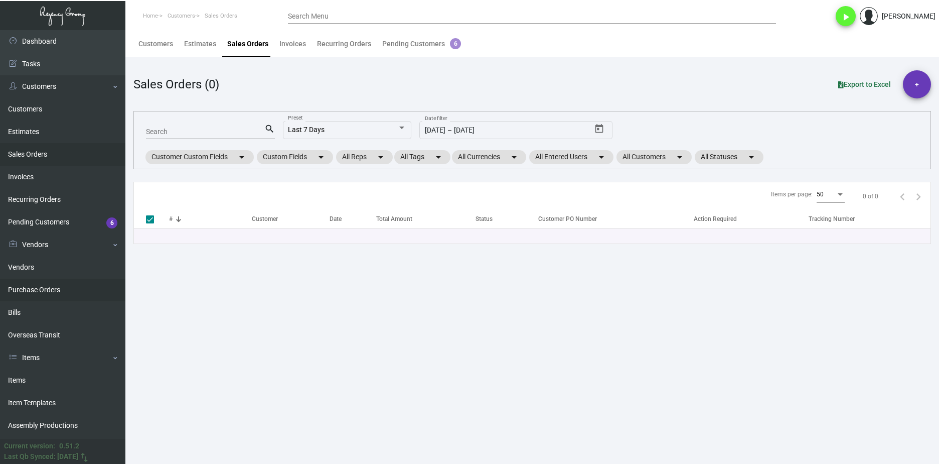
click at [81, 287] on link "Purchase Orders" at bounding box center [62, 290] width 125 height 23
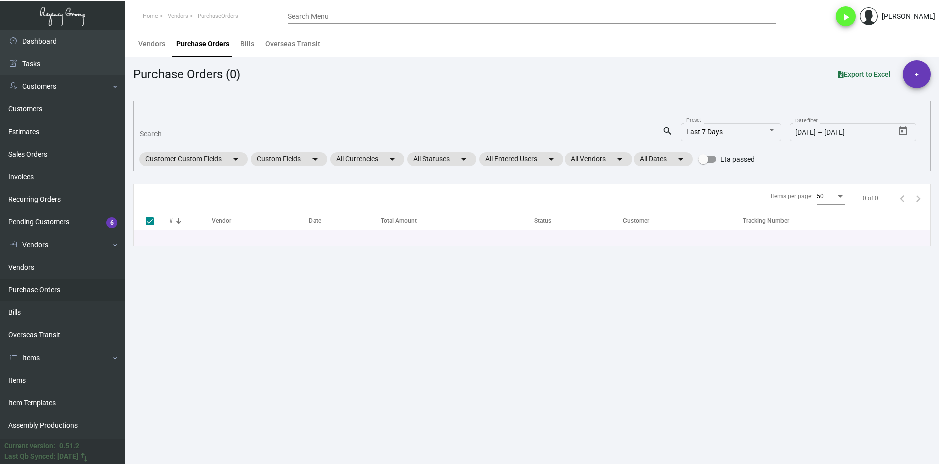
click at [195, 121] on mat-form-field "Search search" at bounding box center [406, 132] width 533 height 31
click at [199, 127] on div "Search" at bounding box center [401, 133] width 522 height 16
paste input "85622"
type input "85622"
click at [202, 132] on input "85622" at bounding box center [401, 134] width 522 height 8
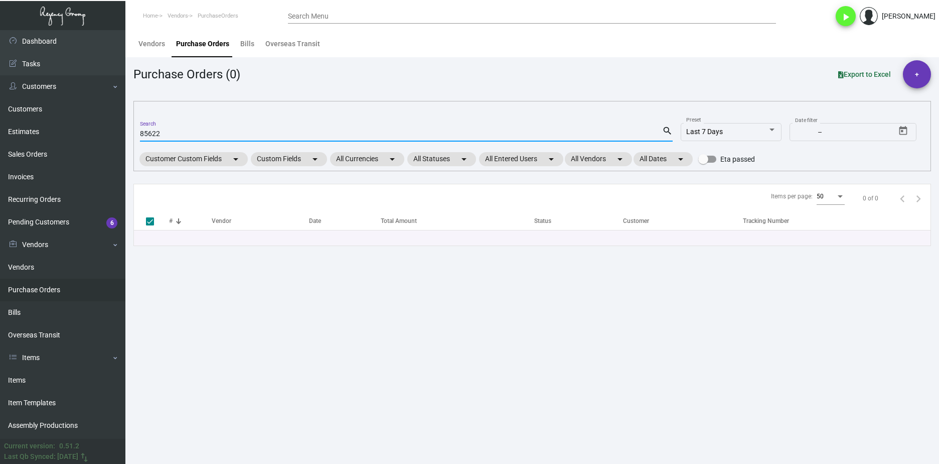
checkbox input "false"
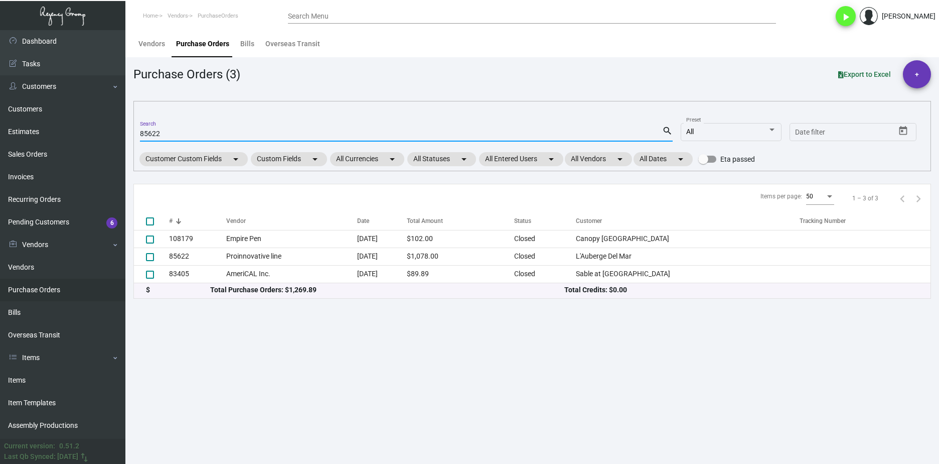
type input "85622"
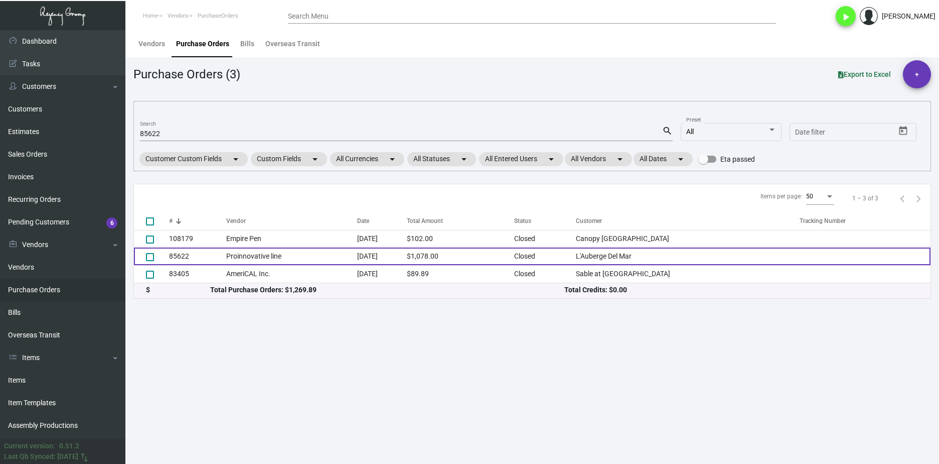
click at [202, 260] on td "85622" at bounding box center [197, 256] width 57 height 18
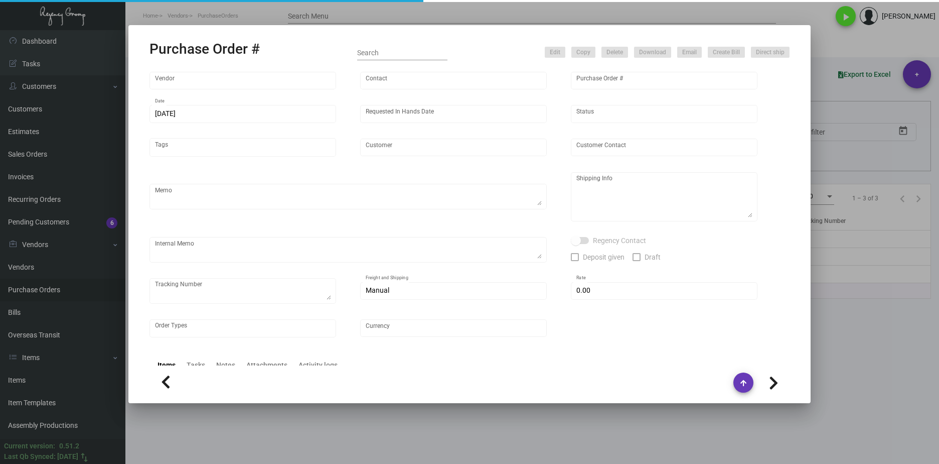
type input "Proinnovative line"
type input "Jordan Reichlin"
type input "85622"
type input "10/13/2021"
type input "10/22/2021"
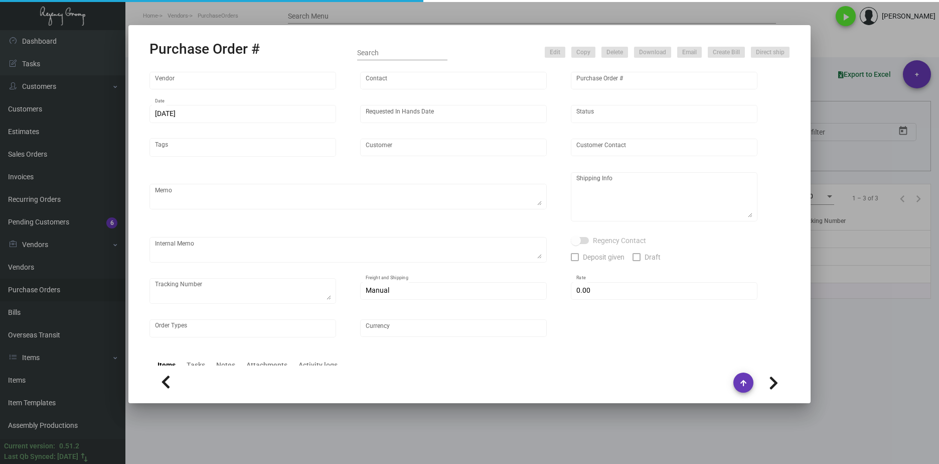
type input "L'Auberge Del Mar"
type input "Jonathon Stout"
type textarea "***PLEASE SEND SAMPLES OF THIS JOB TO MY LA OFFICE***"
type textarea "L'Auberge Del Mar Diana Cortese 1540 Camino Del Mar Del Mar, CA 92014"
checkbox input "true"
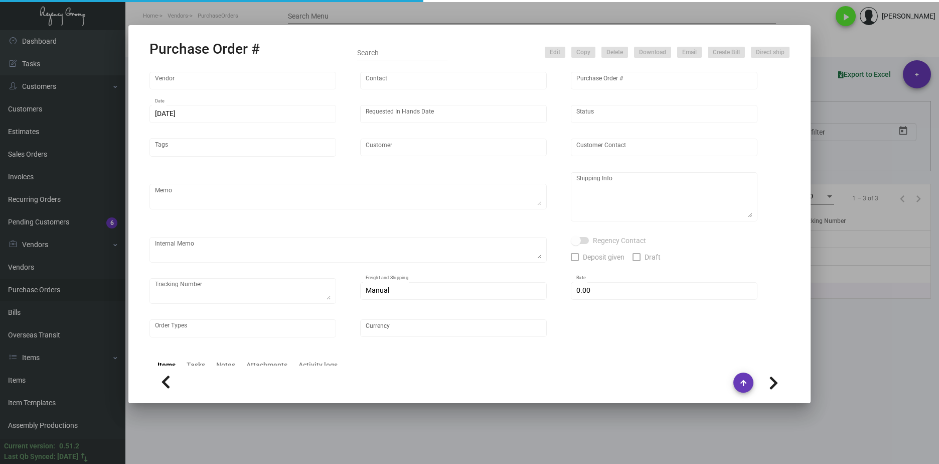
type input "$ 0.00"
type input "United States Dollar $"
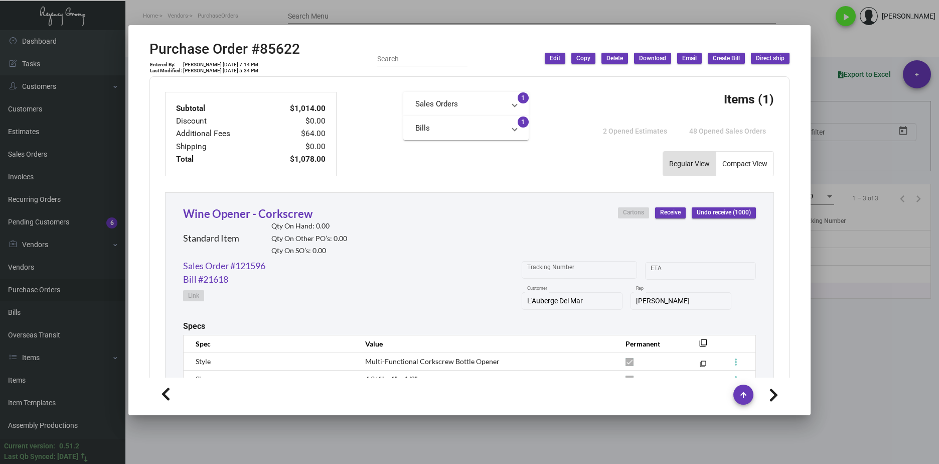
scroll to position [251, 0]
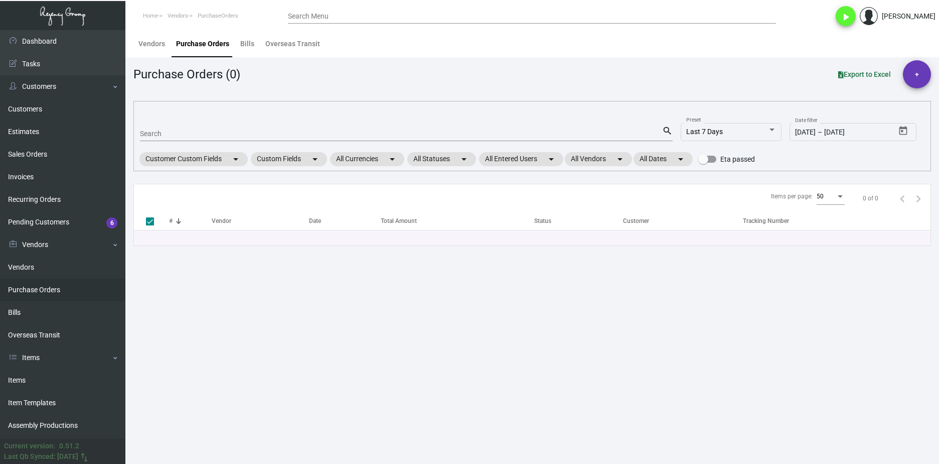
click at [187, 127] on div "Search" at bounding box center [401, 133] width 522 height 16
click at [188, 132] on input "Search" at bounding box center [401, 134] width 522 height 8
paste input "103175"
type input "103175"
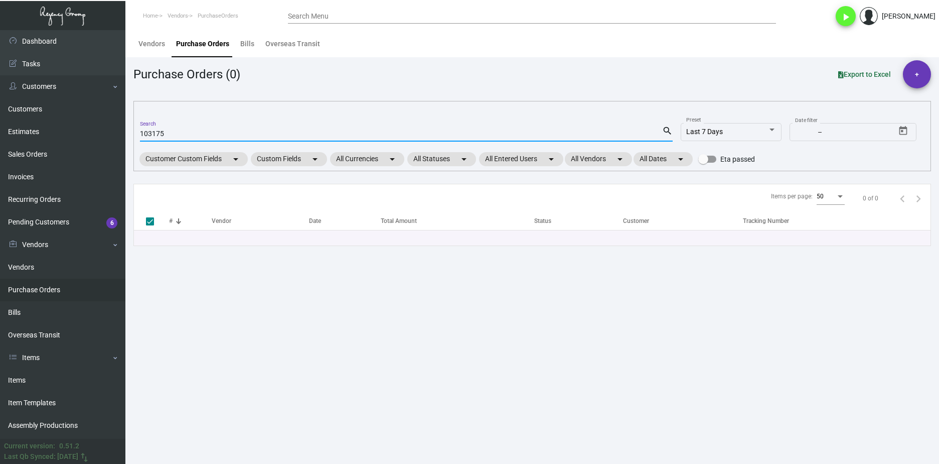
checkbox input "false"
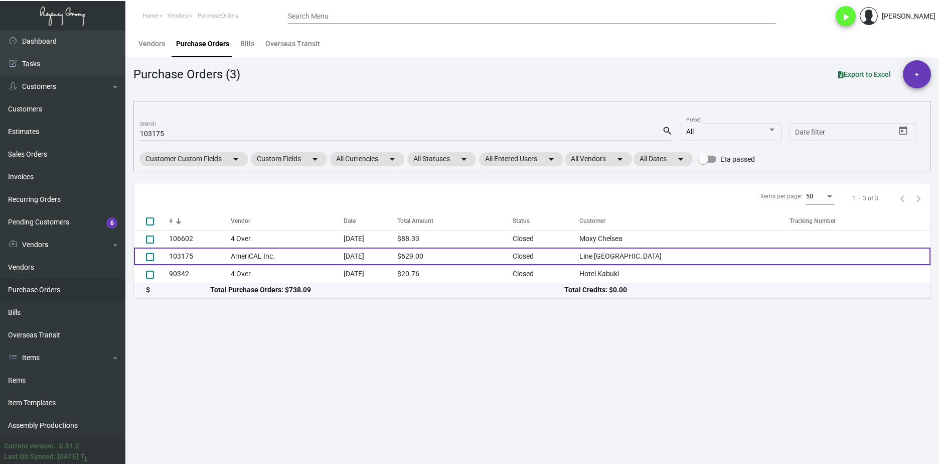
click at [221, 259] on td "103175" at bounding box center [200, 256] width 62 height 18
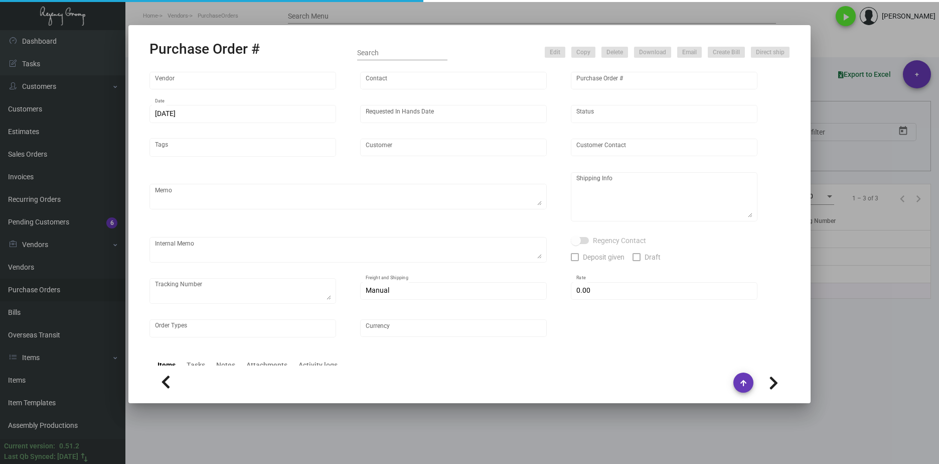
type input "AmeriCAL Inc."
type input "Send Orders"
type input "103175"
type input "1/12/2024"
type input "1/26/2024"
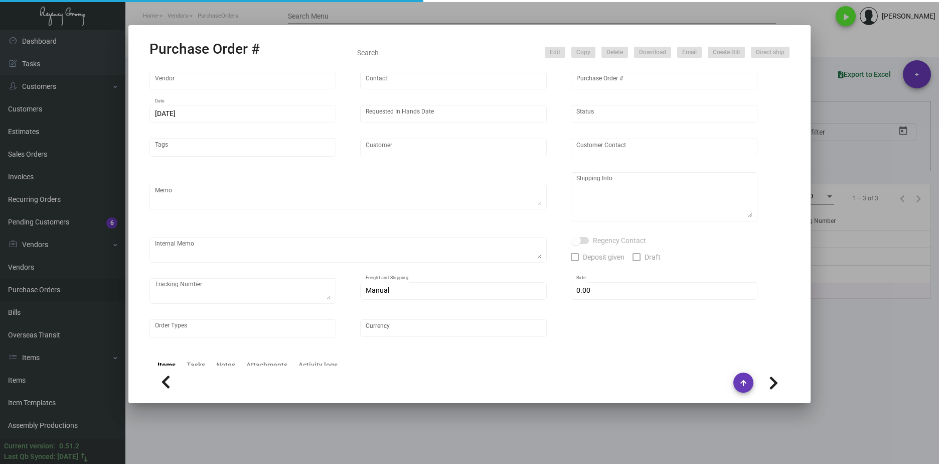
type input "Line Hotel Austin"
type textarea "PLEASE SEND PDF PROOFS TO OUR ART TEAM ; ART@THEREGENCYGROUP.NET WITH ME IN CC!…"
type textarea "Regency Group NJ - Alex Penate 22 Belgrove Dr. Kearny, NJ, 07032 US"
type textarea "1.16 - Order confirmation received, Vendors order # is 1092555. 01/22/24 Shippe…"
checkbox input "true"
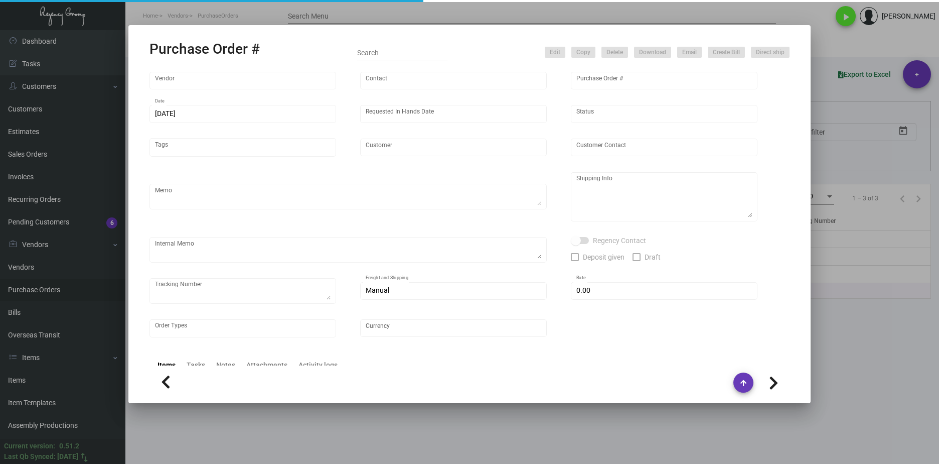
type input "$ 0.00"
type input "United States Dollar $"
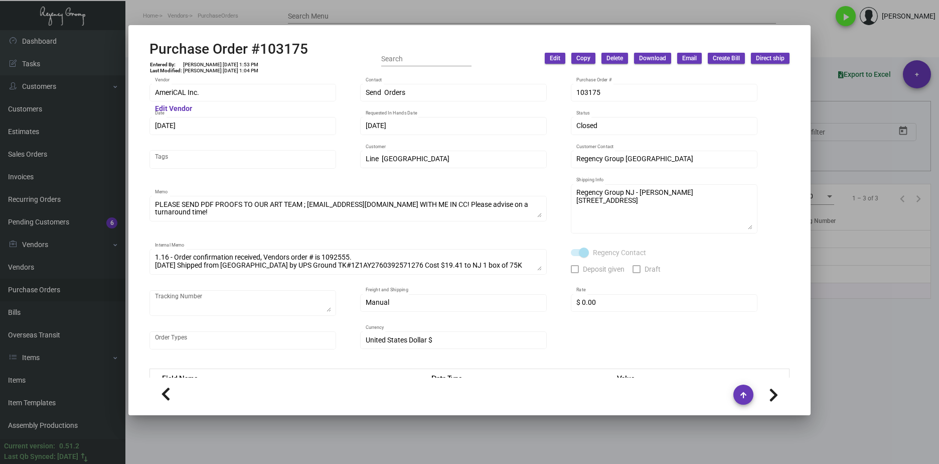
click at [126, 99] on div "Purchase Order #103175 Entered By: Joyce Lei 1/12/24, 1:53 PM Last Modified: Lu…" at bounding box center [469, 232] width 939 height 464
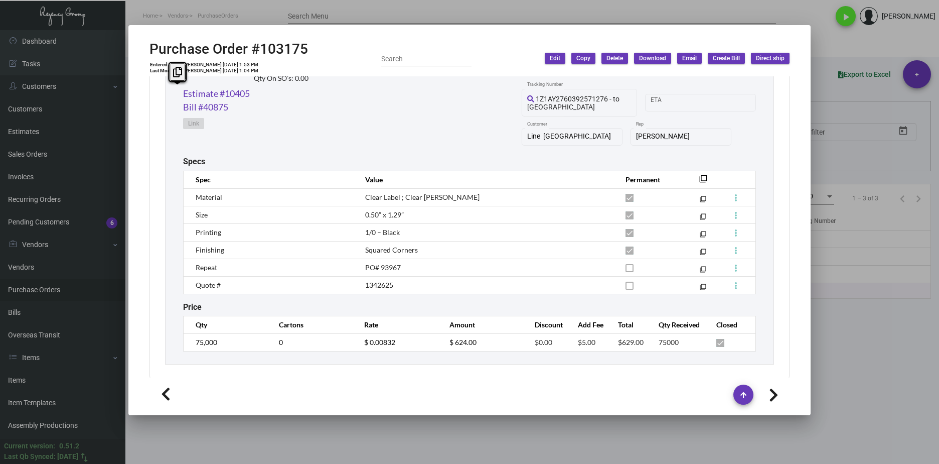
scroll to position [375, 0]
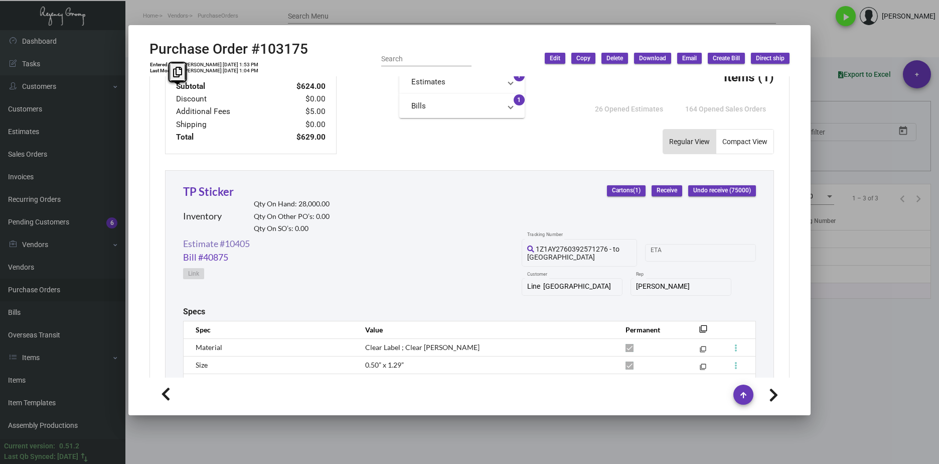
click at [224, 245] on link "Estimate #10405" at bounding box center [216, 244] width 67 height 14
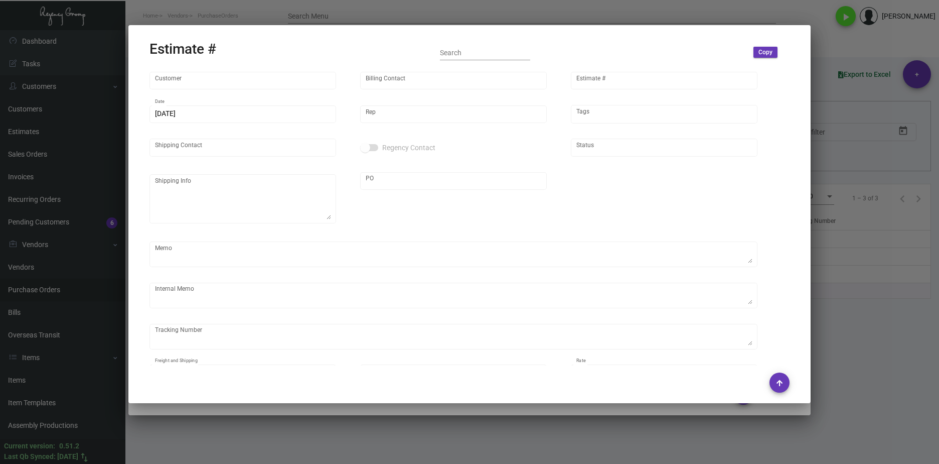
type input "Line Hotel Austin"
type input "Accounts Payable"
type input "10405"
type input "1/12/2024"
type input "Dovi Berger"
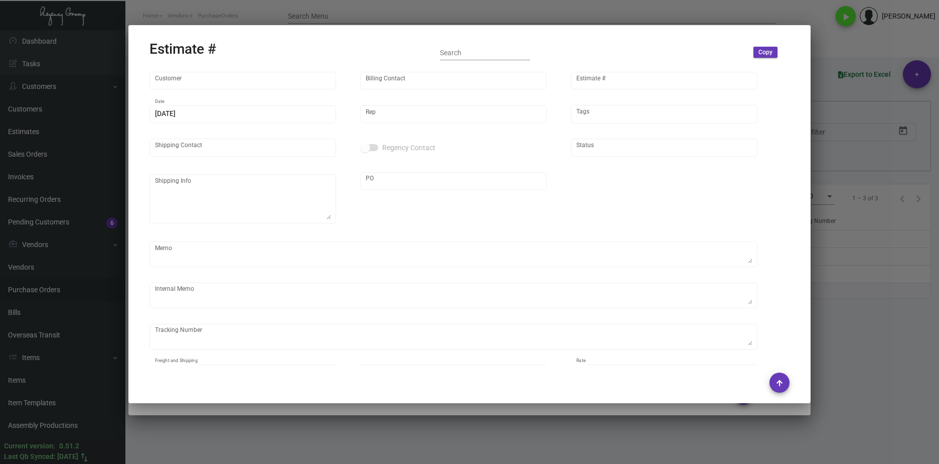
type textarea "NJ Warehouse."
type input "United States Dollar $"
type input "$ 0.00"
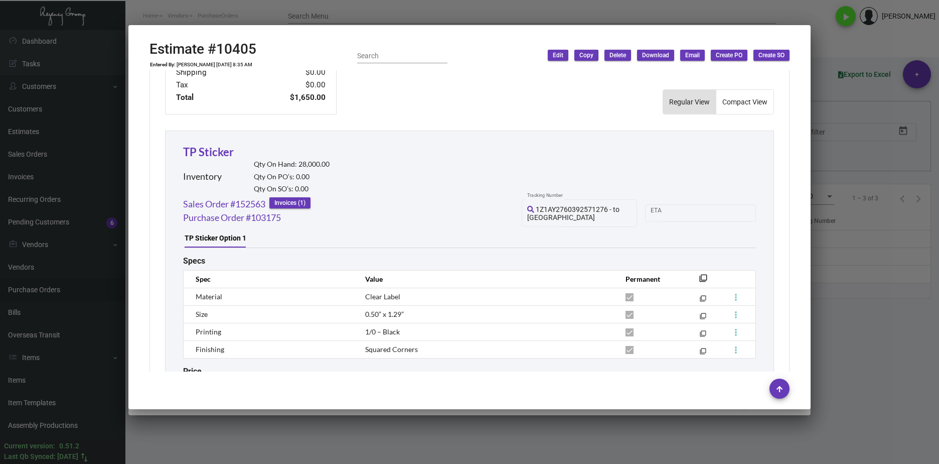
scroll to position [553, 0]
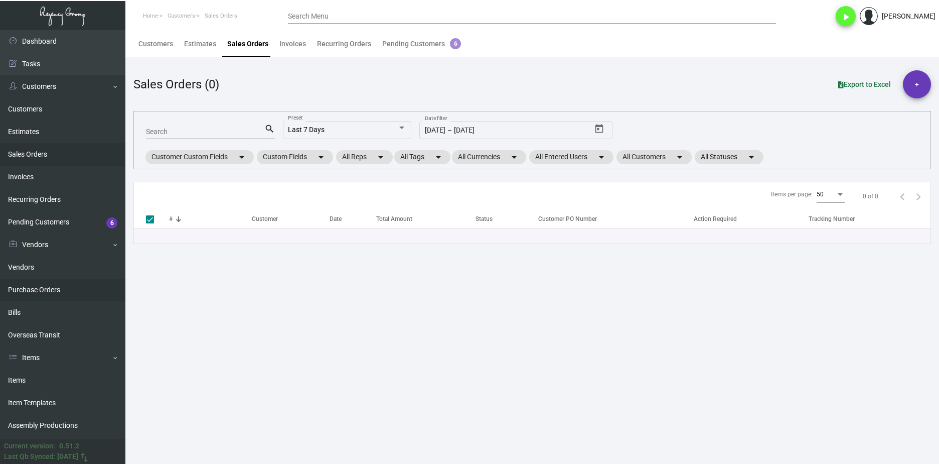
click at [57, 291] on link "Purchase Orders" at bounding box center [62, 290] width 125 height 23
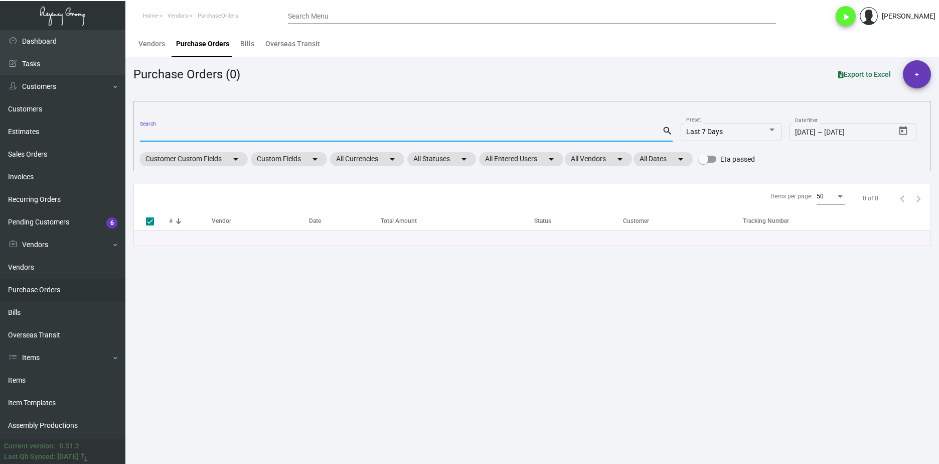
click at [187, 136] on input "Search" at bounding box center [401, 134] width 522 height 8
paste input "106723"
type input "106723"
checkbox input "false"
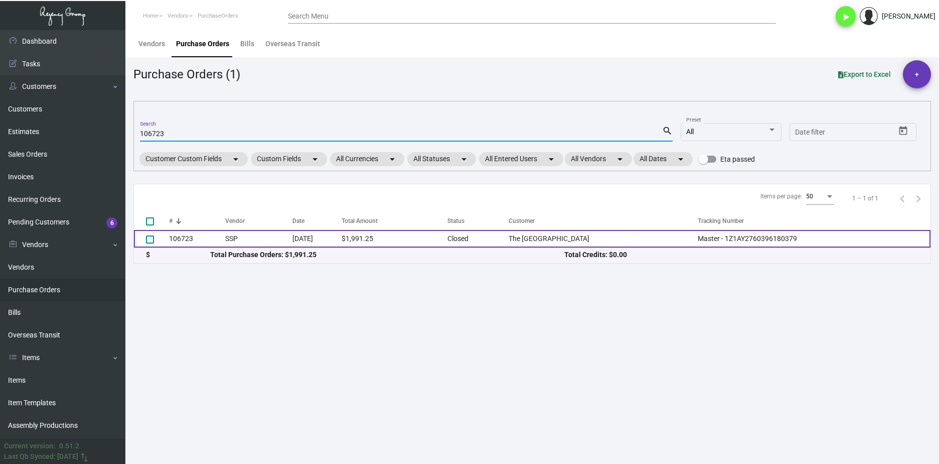
click at [215, 240] on td "106723" at bounding box center [197, 239] width 56 height 18
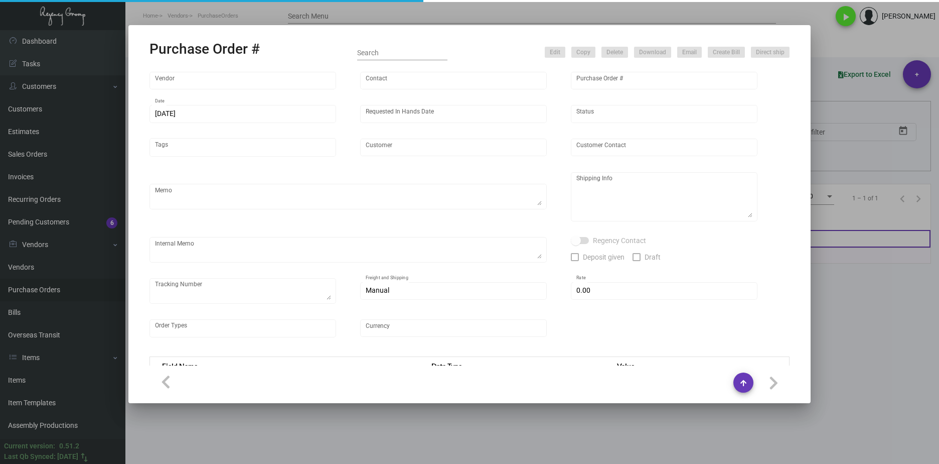
type input "SSP"
type input "[PERSON_NAME]"
type input "106723"
type input "[DATE]"
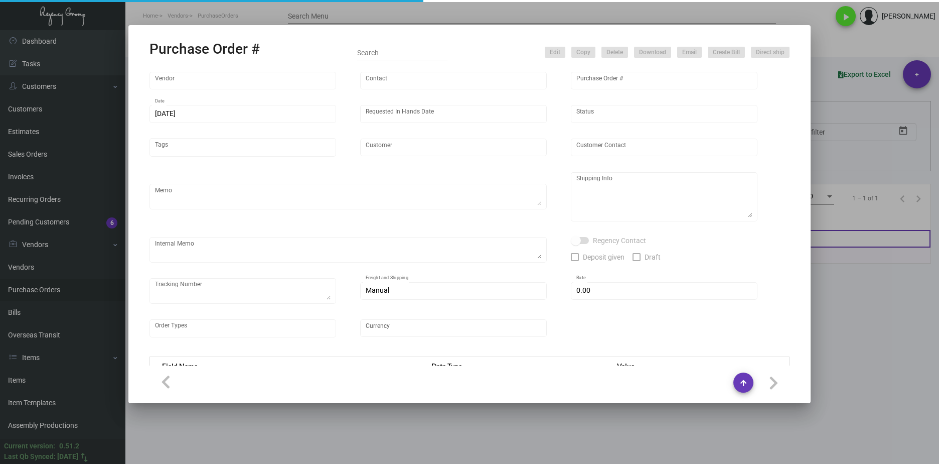
type input "The [GEOGRAPHIC_DATA]"
type textarea "***ANY PRICE DISCREPANCY MUST BE CALLED OUT PRIOR TO PROCEEDING WITH THIS ORDER…"
type textarea "Regency Group LA [STREET_ADDRESS]"
type textarea "8.7 - NOTE: This order was placed in conjunction w/ PO# 106722 ; these two will…"
checkbox input "true"
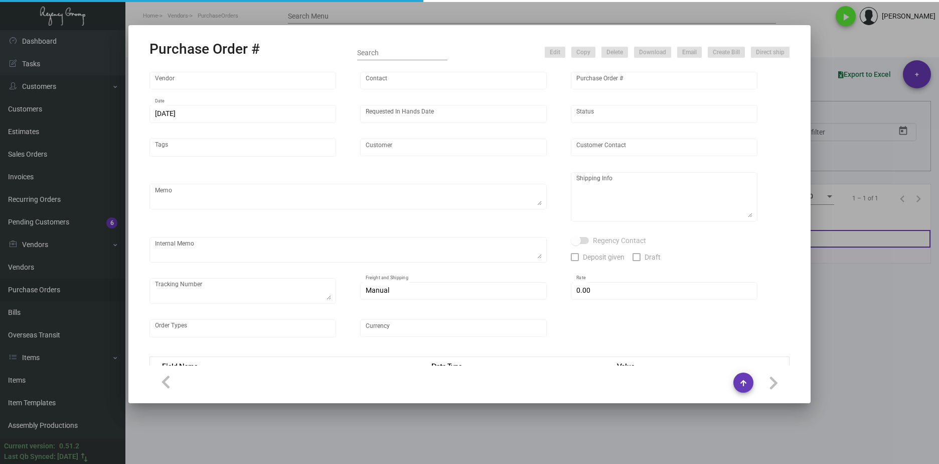
type textarea "Master - 1Z1AY2760396180379"
type input "$ 0.00"
type input "United States Dollar $"
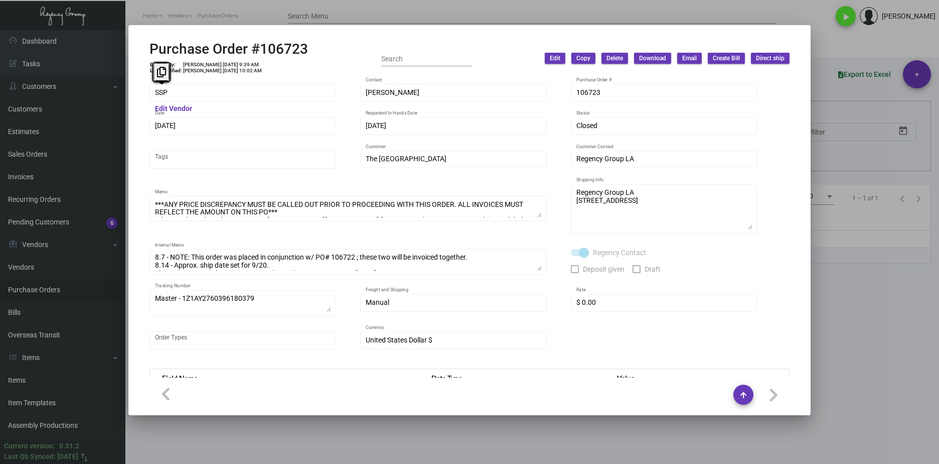
click at [133, 94] on mat-dialog-container "Purchase Order #106723 Entered By: [PERSON_NAME] [DATE] 9:39 AM Last Modified: …" at bounding box center [469, 220] width 683 height 390
click at [357, 8] on div at bounding box center [469, 232] width 939 height 464
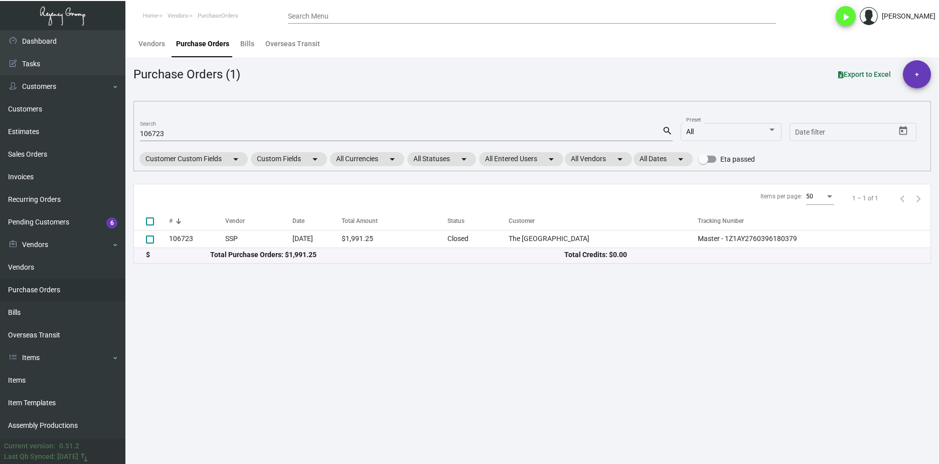
click at [159, 137] on input "106723" at bounding box center [401, 134] width 522 height 8
paste input "Last PO#: 104337 Last PO Date: [DATE] Last Qty: 10000 / Last PO Price: $ 0.186 …"
type input "Last PO#: 104337 Last PO Date: [DATE] Last Qty: 10000 / Last PO Price: $ 0.186 …"
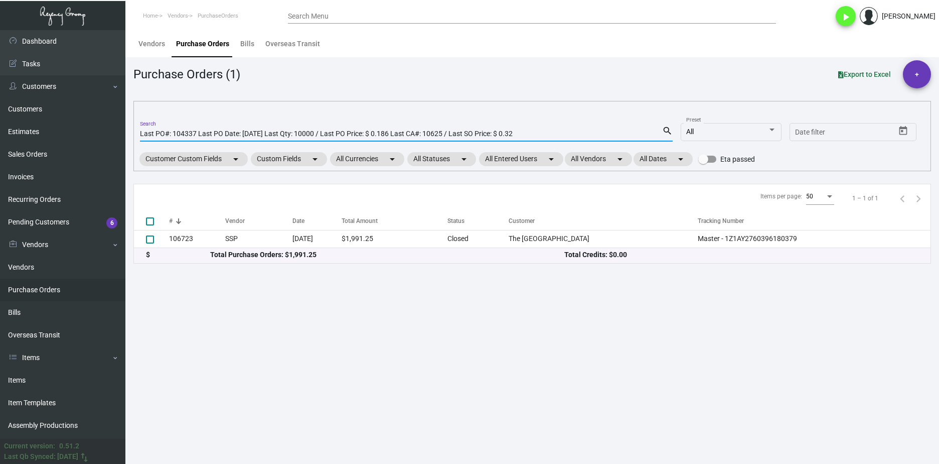
checkbox input "true"
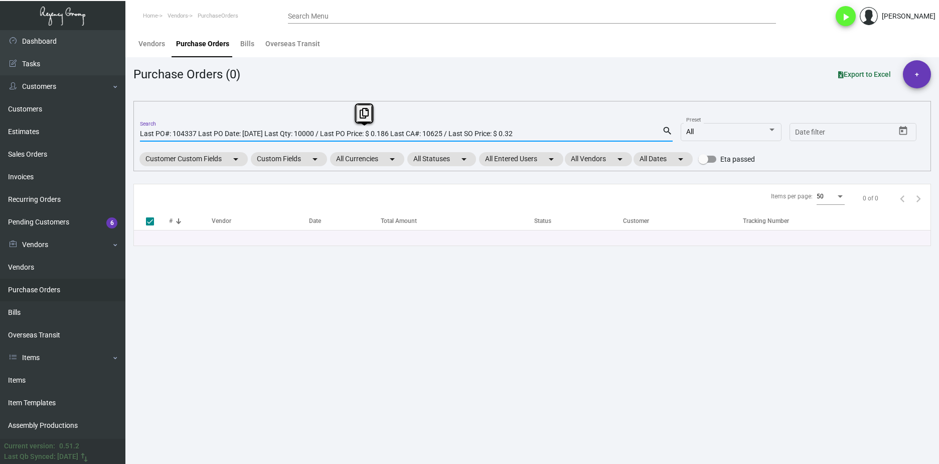
drag, startPoint x: 545, startPoint y: 136, endPoint x: 200, endPoint y: 135, distance: 345.8
click at [200, 135] on input "Last PO#: 104337 Last PO Date: [DATE] Last Qty: 10000 / Last PO Price: $ 0.186 …" at bounding box center [401, 134] width 522 height 8
drag, startPoint x: 174, startPoint y: 134, endPoint x: 101, endPoint y: 141, distance: 73.1
click at [101, 141] on div "Dashboard Dashboard Tasks Customers Customers Estimates Sales Orders Invoices R…" at bounding box center [469, 247] width 939 height 434
type input "104337"
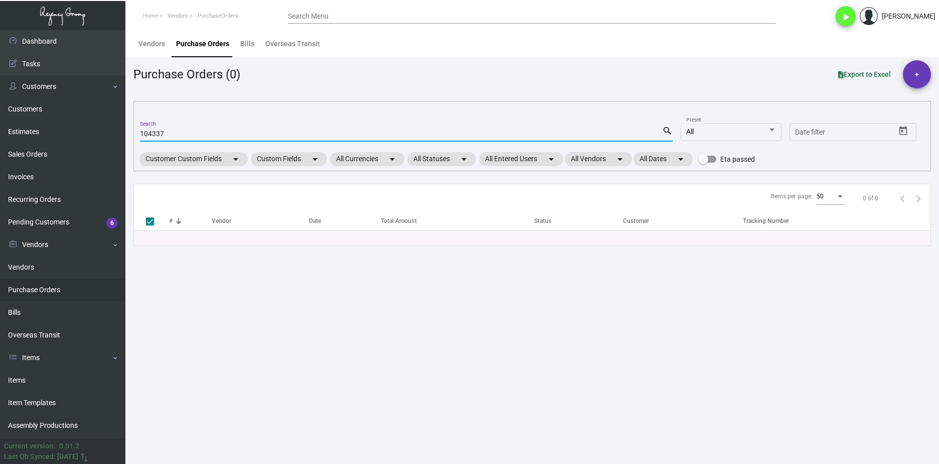
checkbox input "false"
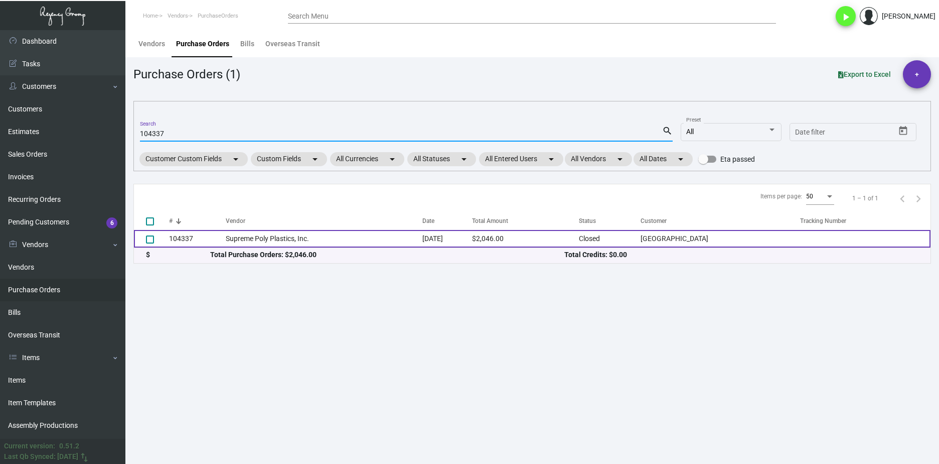
click at [223, 236] on td "104337" at bounding box center [197, 239] width 57 height 18
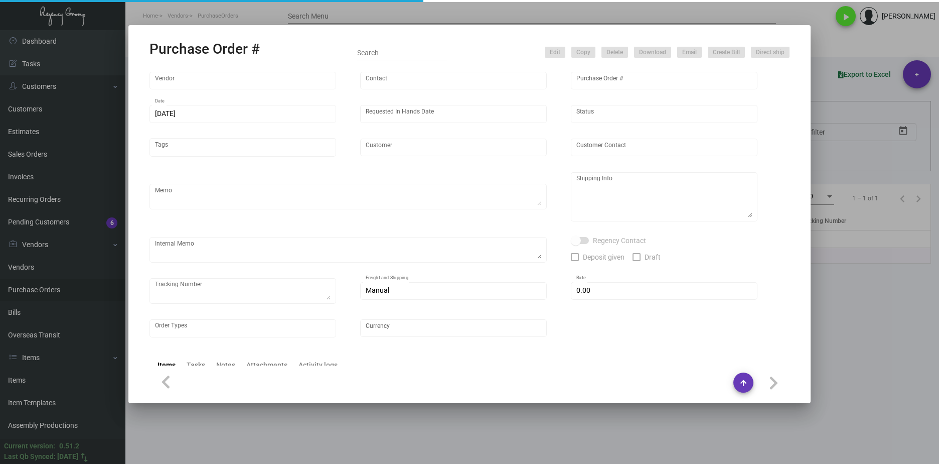
type input "Supreme Poly Plastics, Inc."
type input "[PERSON_NAME] SupremePoly"
type input "104337"
type input "[DATE]"
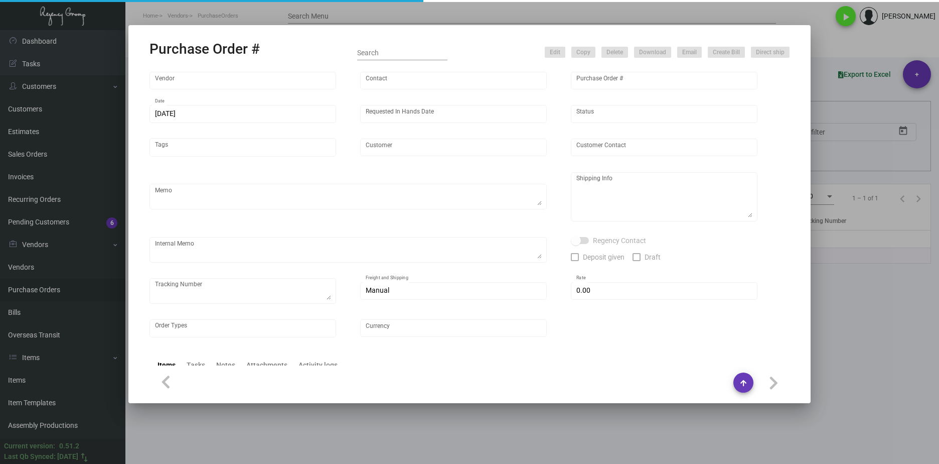
type input "[GEOGRAPHIC_DATA]"
type textarea "Reorder - Purchase Order #103130 / Please reach out once order is ready for pic…"
type textarea "Regency Group LA [STREET_ADDRESS]"
type textarea "LA Warehouse. 4/17 - 1 pallet $325.00 - 115411 - EDI EXPRESS/FAST FREIGHT"
checkbox input "true"
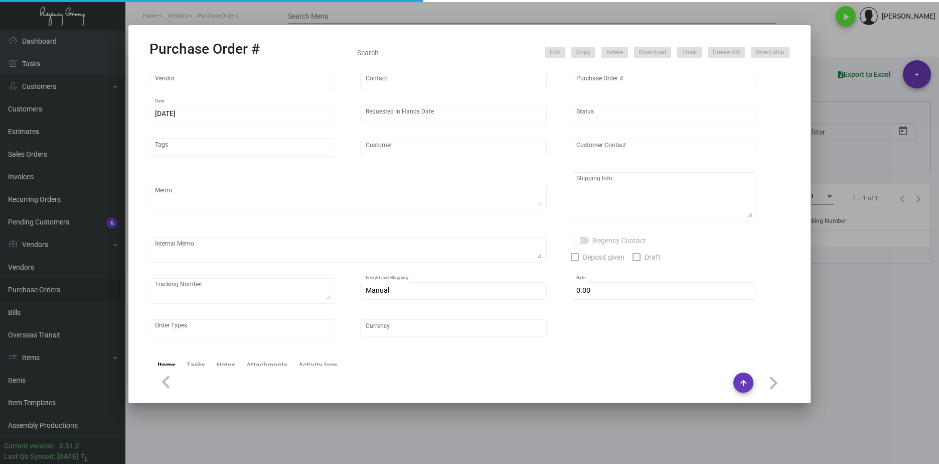
type input "$ 0.00"
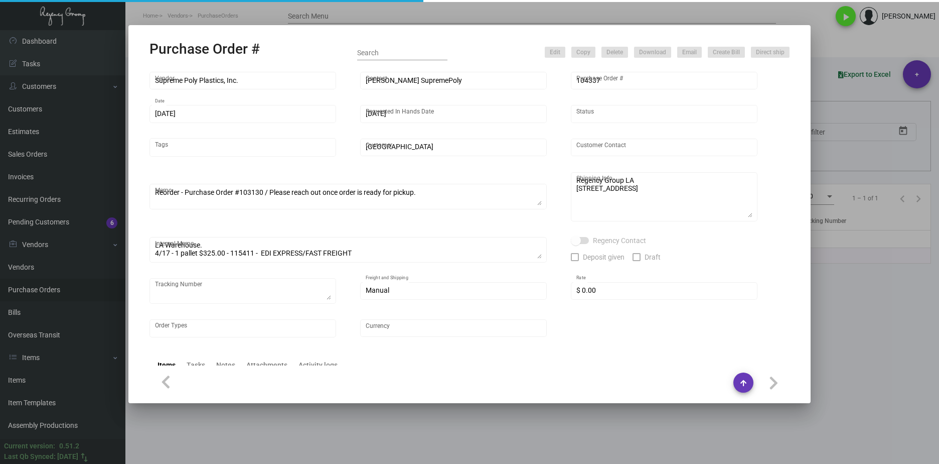
type input "United States Dollar $"
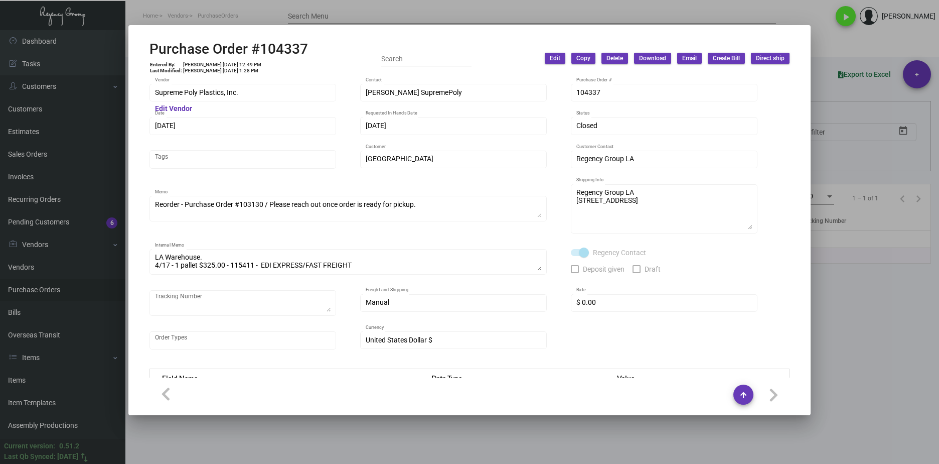
click at [795, 415] on mat-dialog-container "Purchase Order #104337 Entered By: [PERSON_NAME] [DATE] 12:49 PM Last Modified:…" at bounding box center [469, 220] width 683 height 390
click at [816, 441] on div at bounding box center [469, 232] width 939 height 464
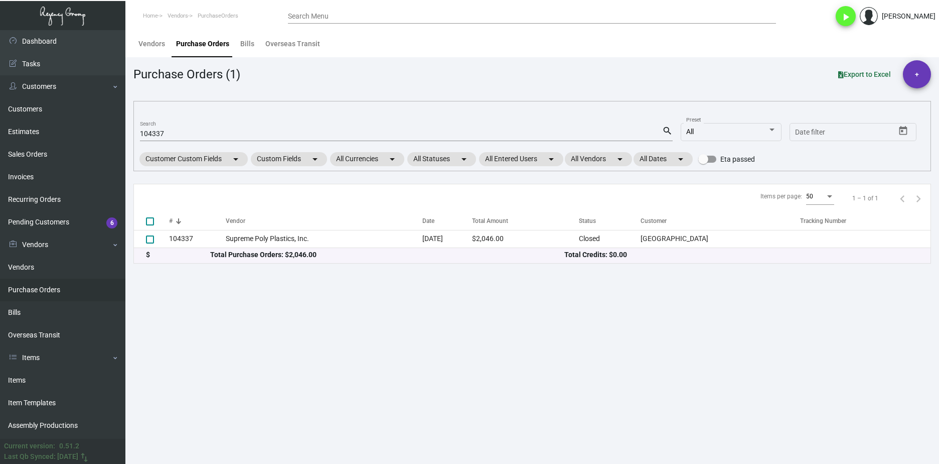
click at [195, 137] on input "104337" at bounding box center [401, 134] width 522 height 8
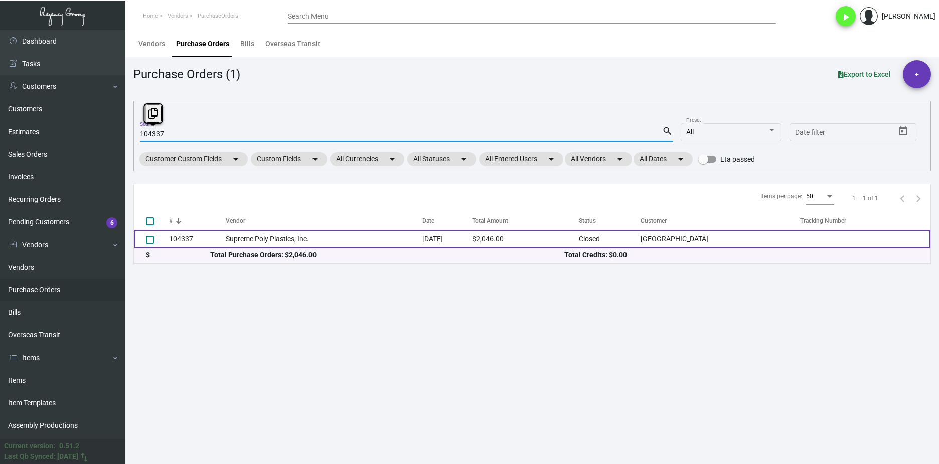
click at [252, 241] on td "Supreme Poly Plastics, Inc." at bounding box center [324, 239] width 197 height 18
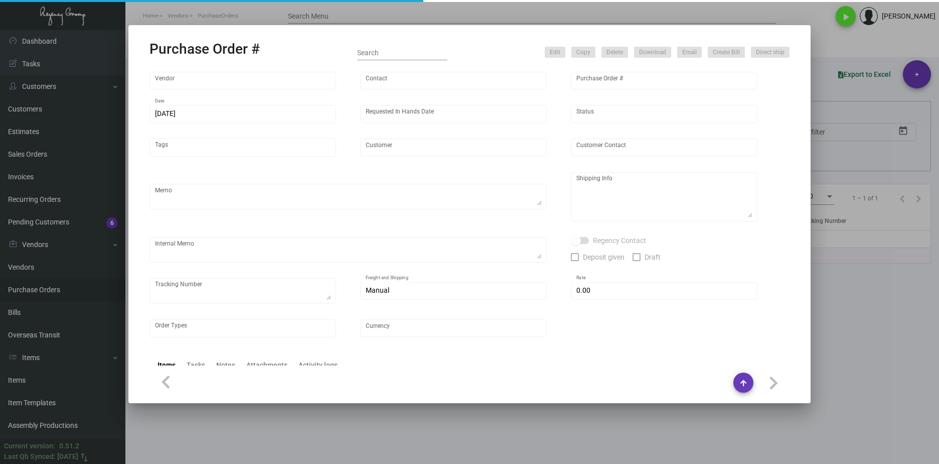
type input "Supreme Poly Plastics, Inc."
type input "[PERSON_NAME] SupremePoly"
type input "104337"
type input "[DATE]"
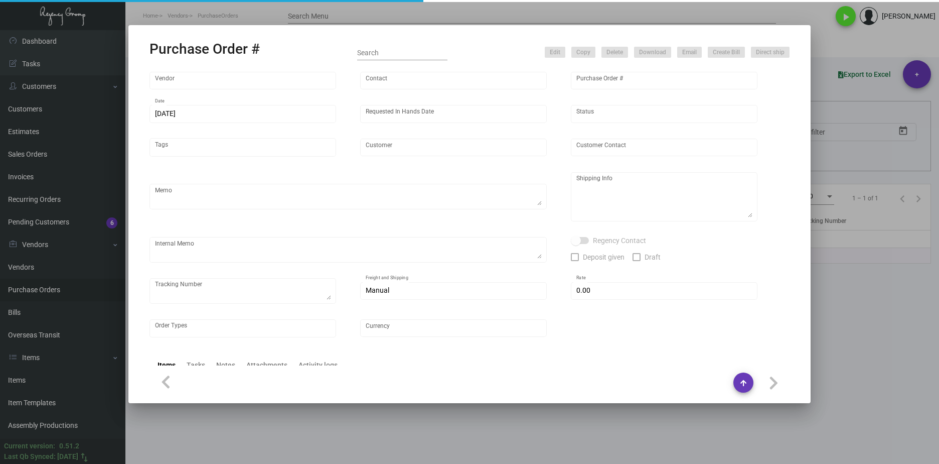
type input "[GEOGRAPHIC_DATA]"
type textarea "Reorder - Purchase Order #103130 / Please reach out once order is ready for pic…"
type textarea "Regency Group LA [STREET_ADDRESS]"
type textarea "LA Warehouse. 4/17 - 1 pallet $325.00 - 115411 - EDI EXPRESS/FAST FREIGHT"
checkbox input "true"
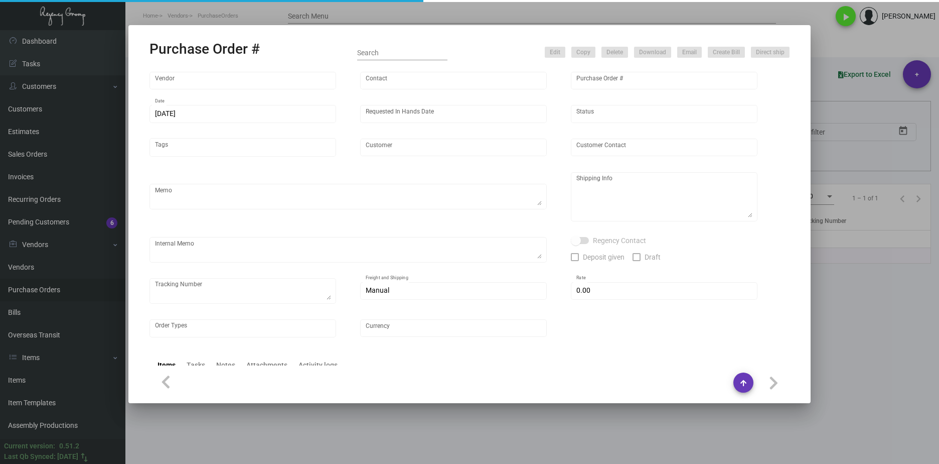
type input "$ 0.00"
type input "United States Dollar $"
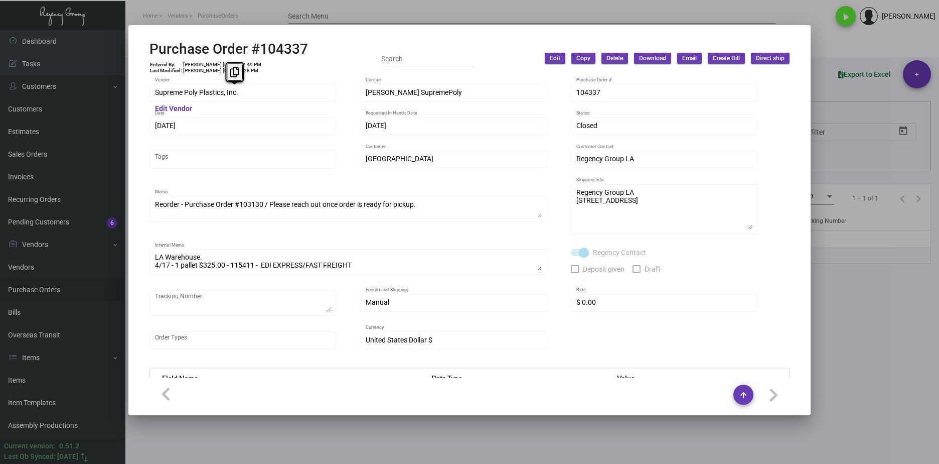
click at [108, 87] on div "Purchase Order #104337 Entered By: [PERSON_NAME] [DATE] 12:49 PM Last Modified:…" at bounding box center [469, 232] width 939 height 464
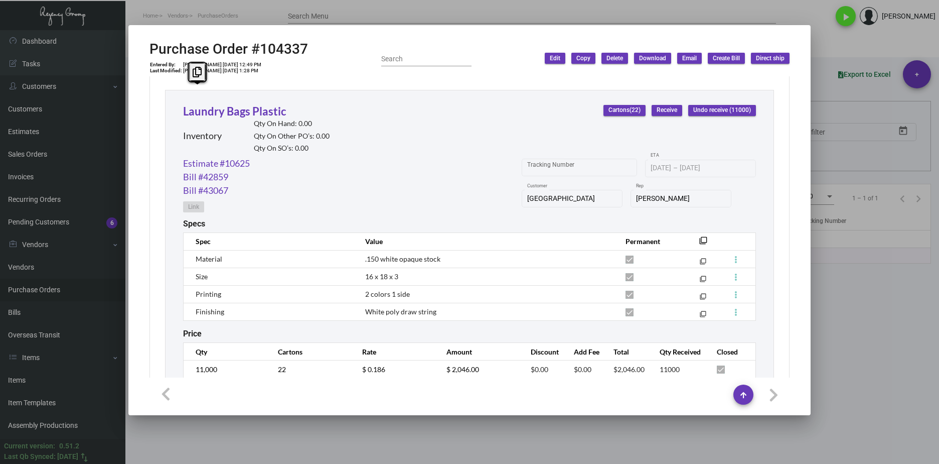
scroll to position [490, 0]
